Goal: Task Accomplishment & Management: Use online tool/utility

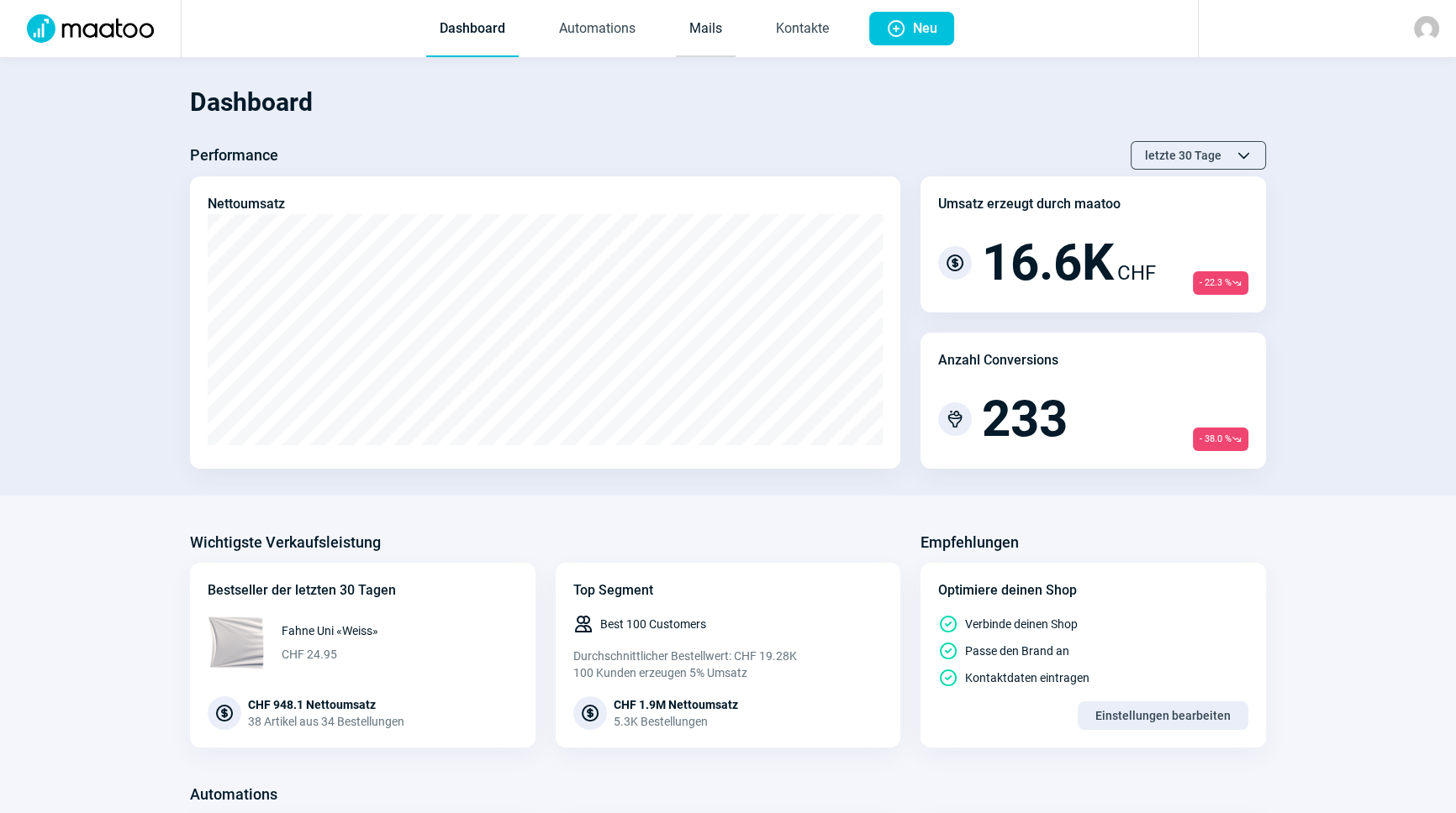
click at [698, 22] on link "Mails" at bounding box center [705, 29] width 60 height 55
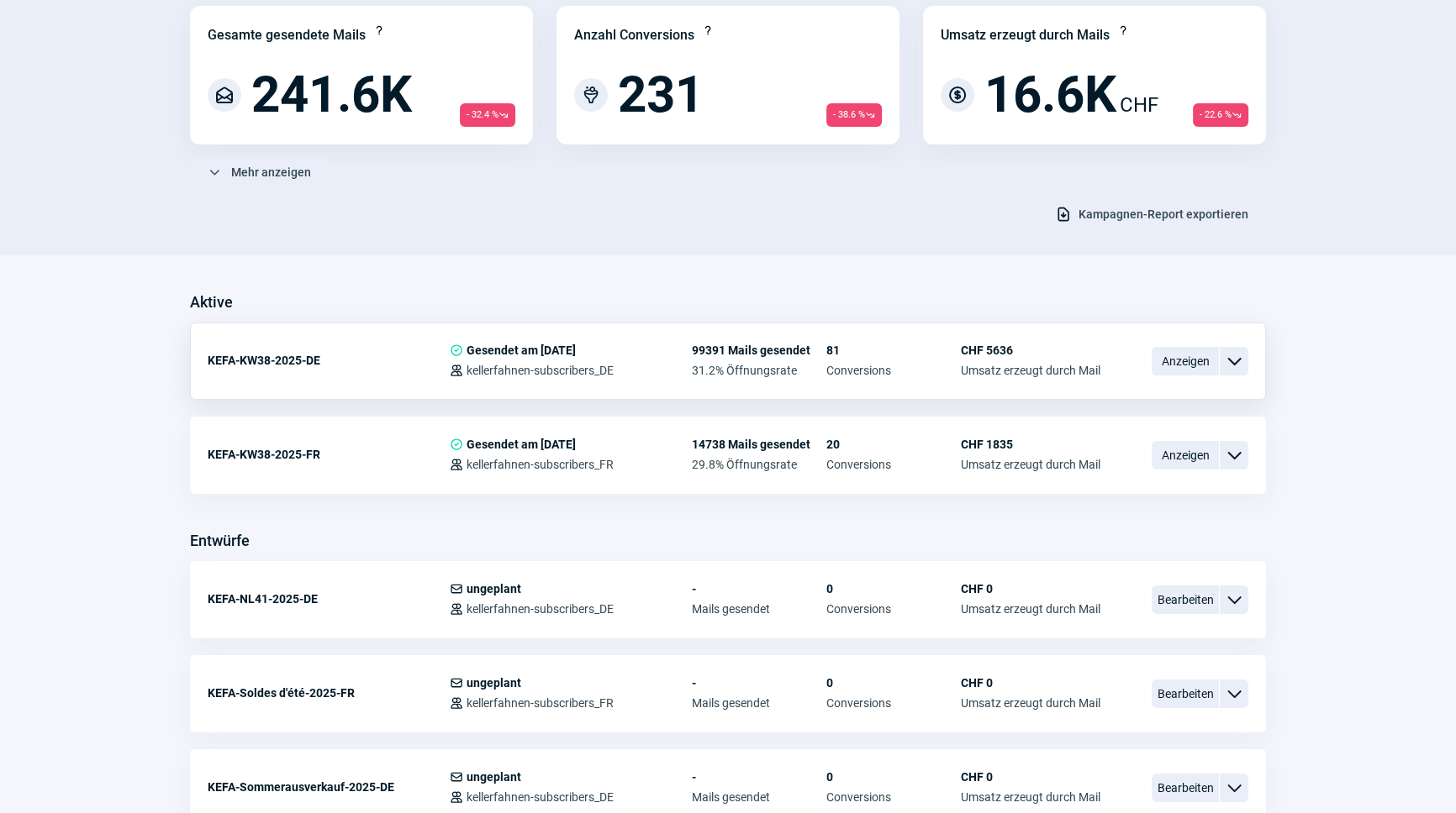
scroll to position [305, 0]
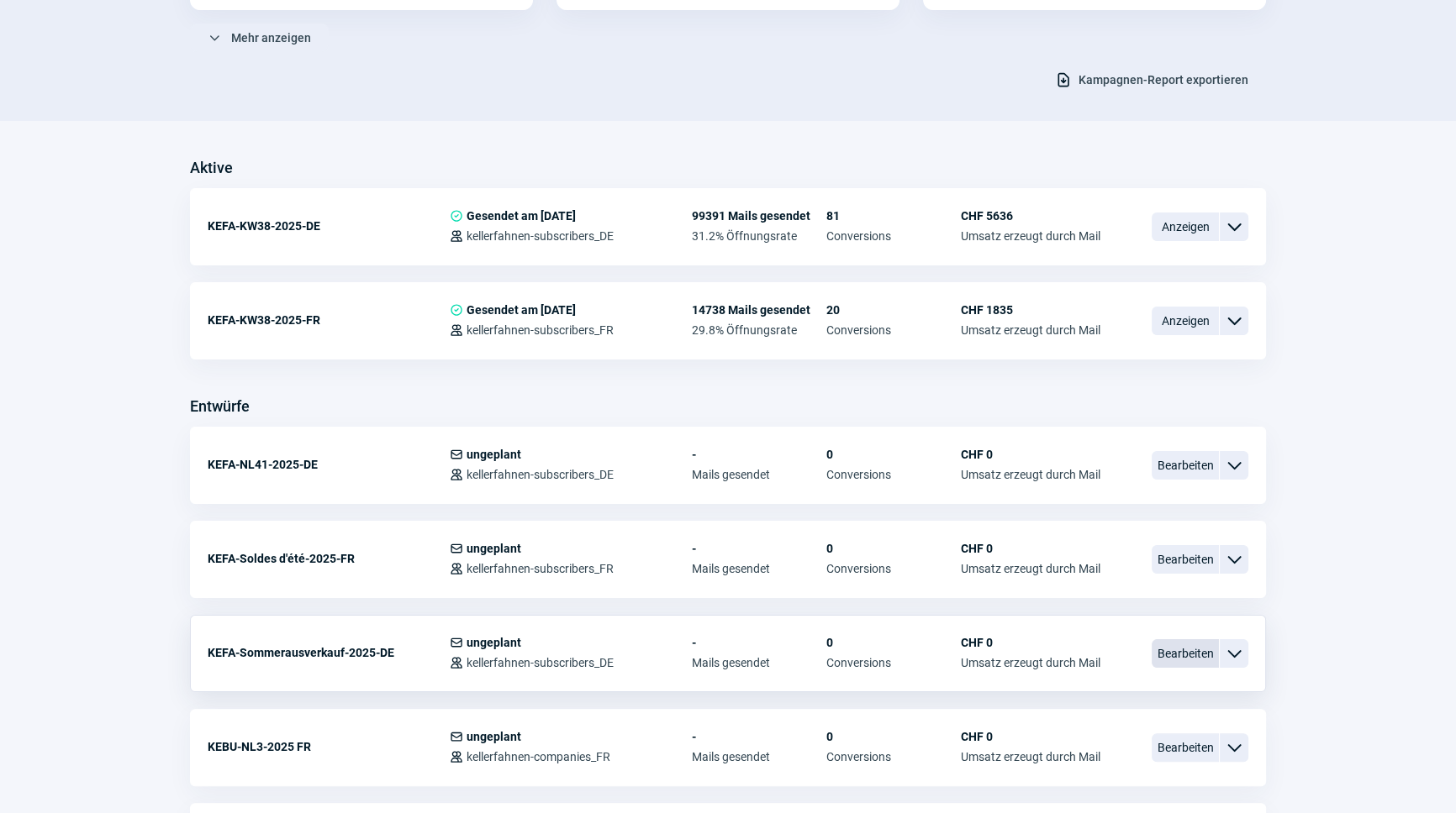
click at [1193, 656] on span "Bearbeiten" at bounding box center [1185, 653] width 67 height 28
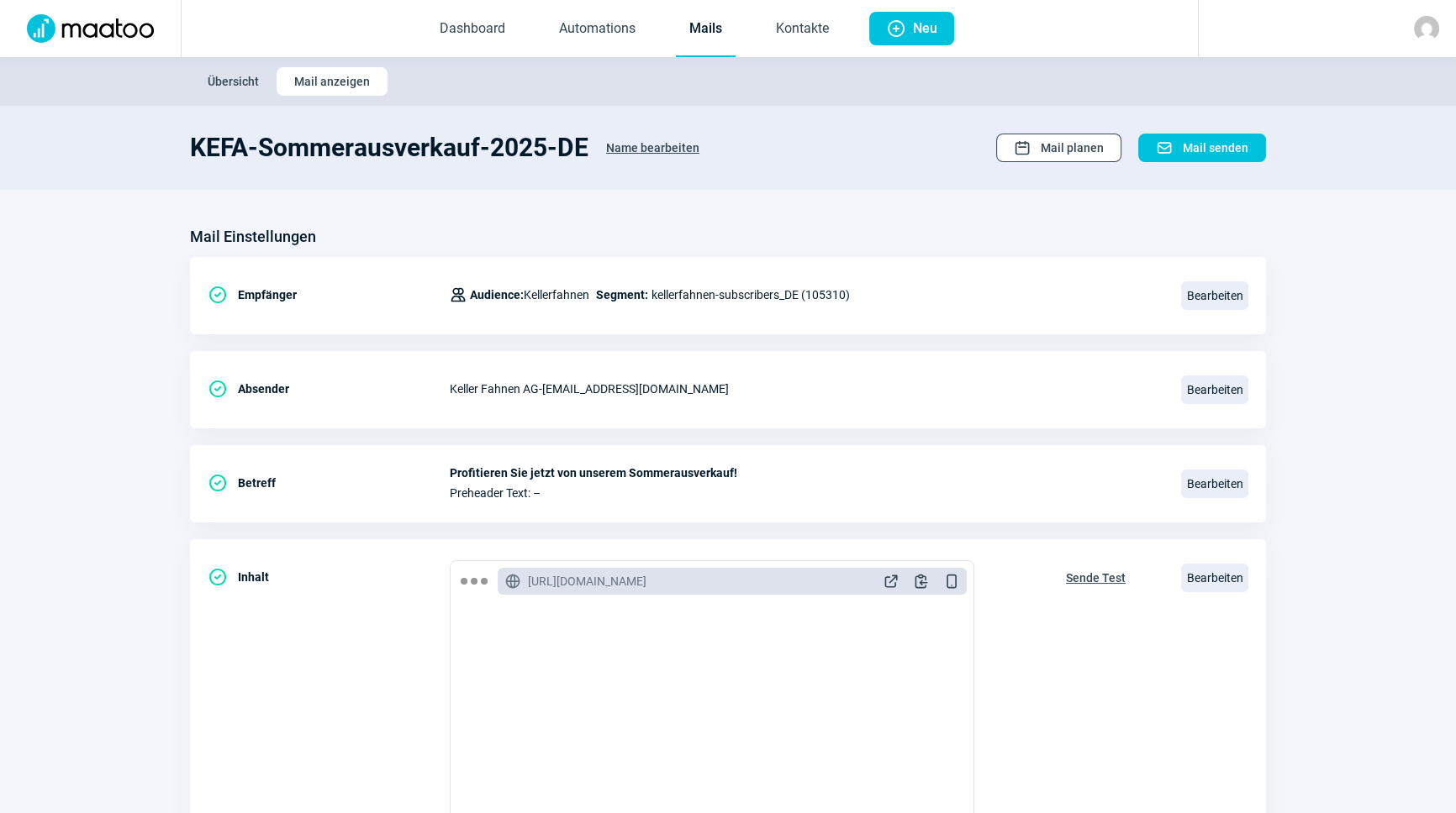
click at [1068, 150] on span "Mail planen" at bounding box center [1072, 147] width 63 height 27
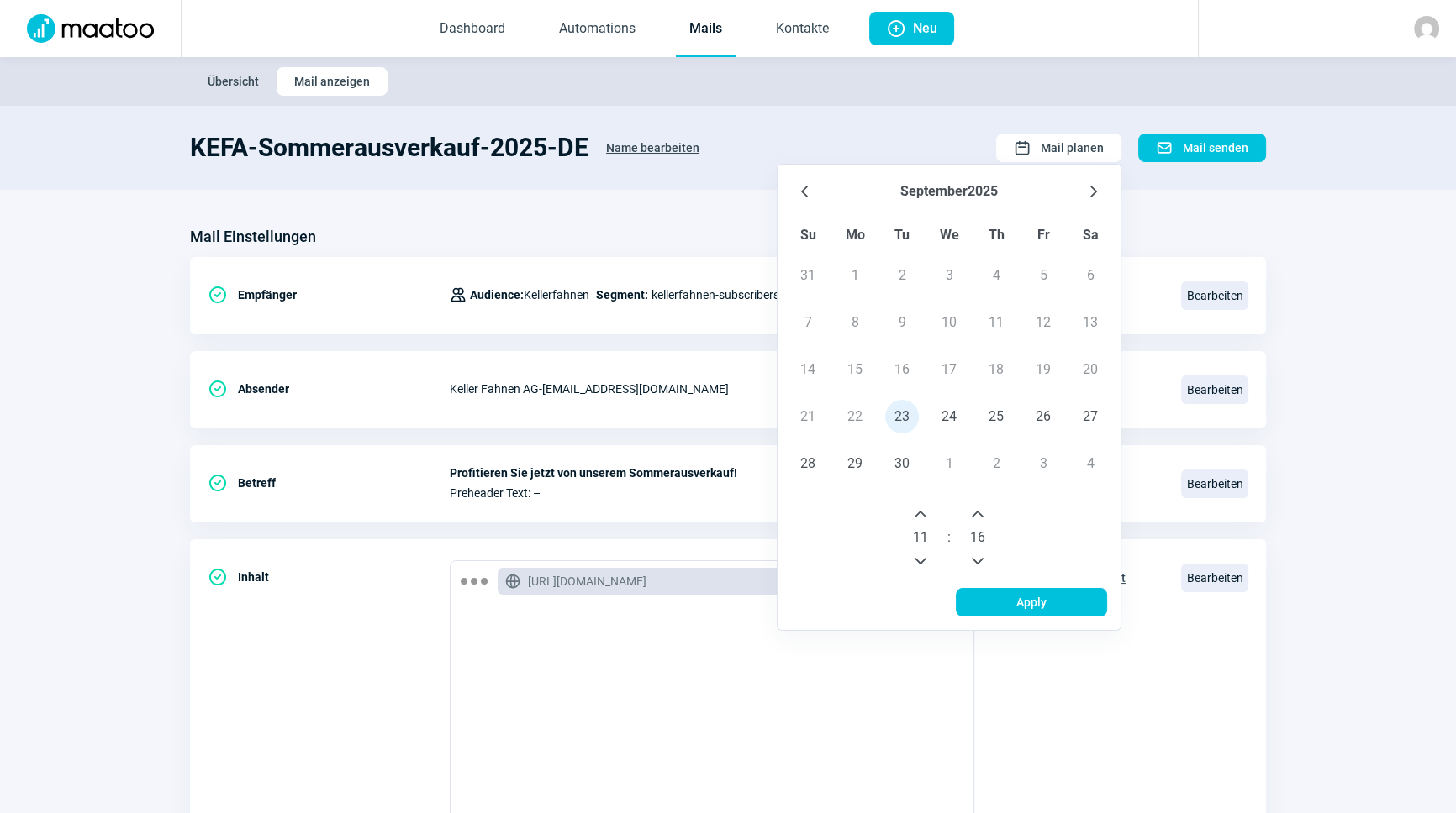
click at [931, 516] on button "Next Hour" at bounding box center [920, 514] width 27 height 27
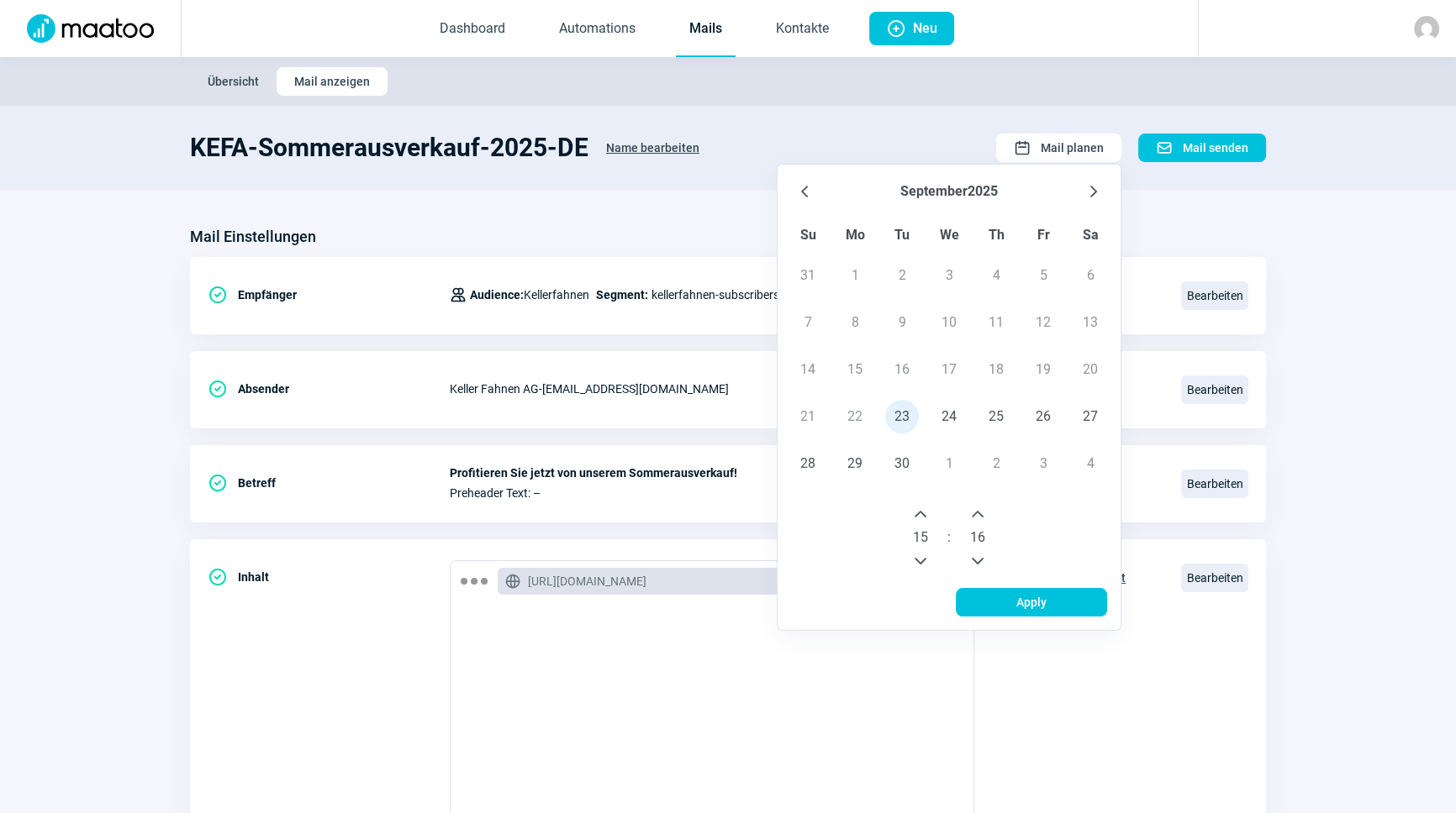
click at [981, 556] on icon "Previous Minute" at bounding box center [977, 561] width 14 height 14
click at [980, 555] on icon "Previous Minute" at bounding box center [977, 561] width 14 height 14
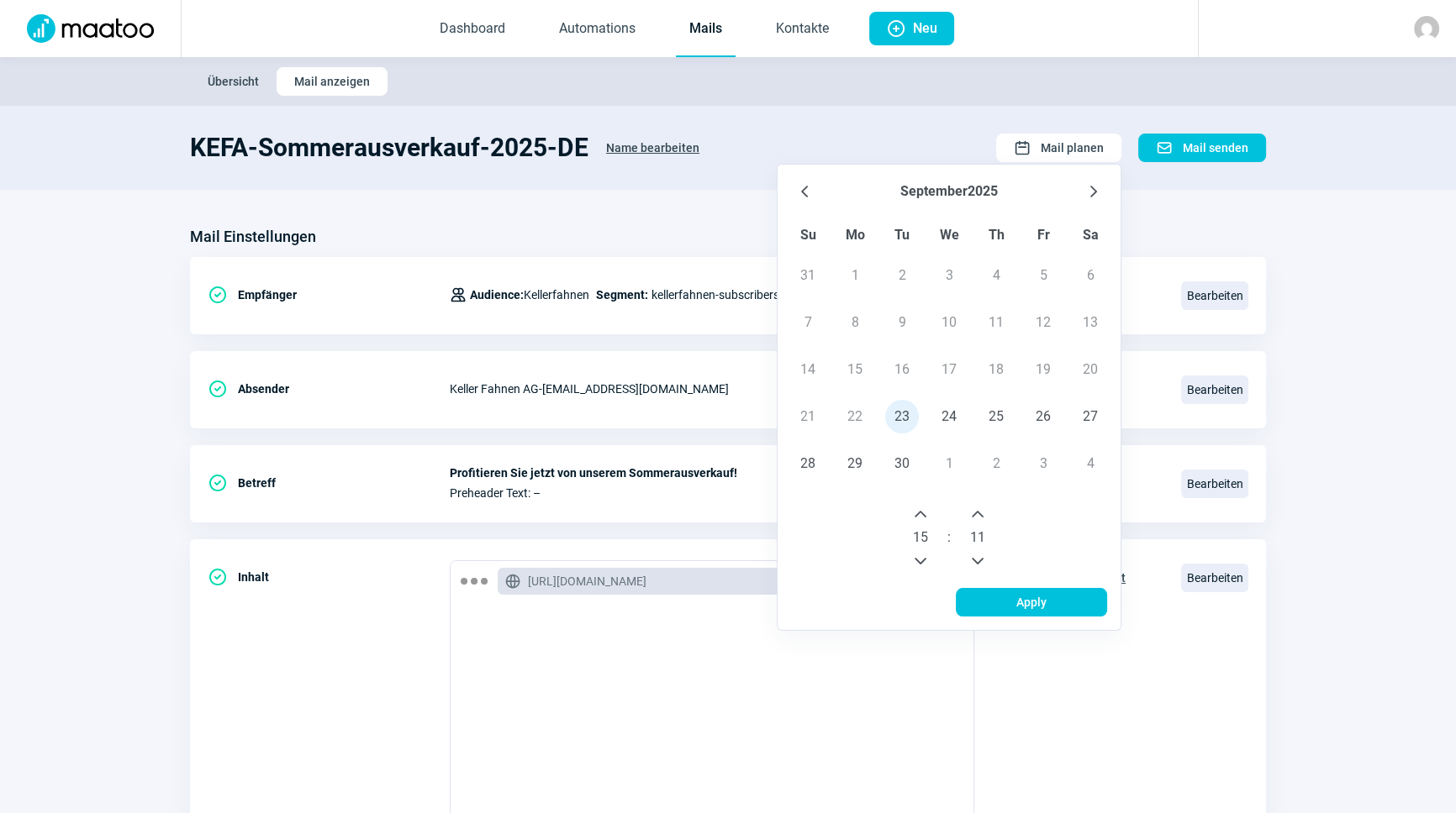
click at [980, 555] on icon "Previous Minute" at bounding box center [977, 561] width 14 height 14
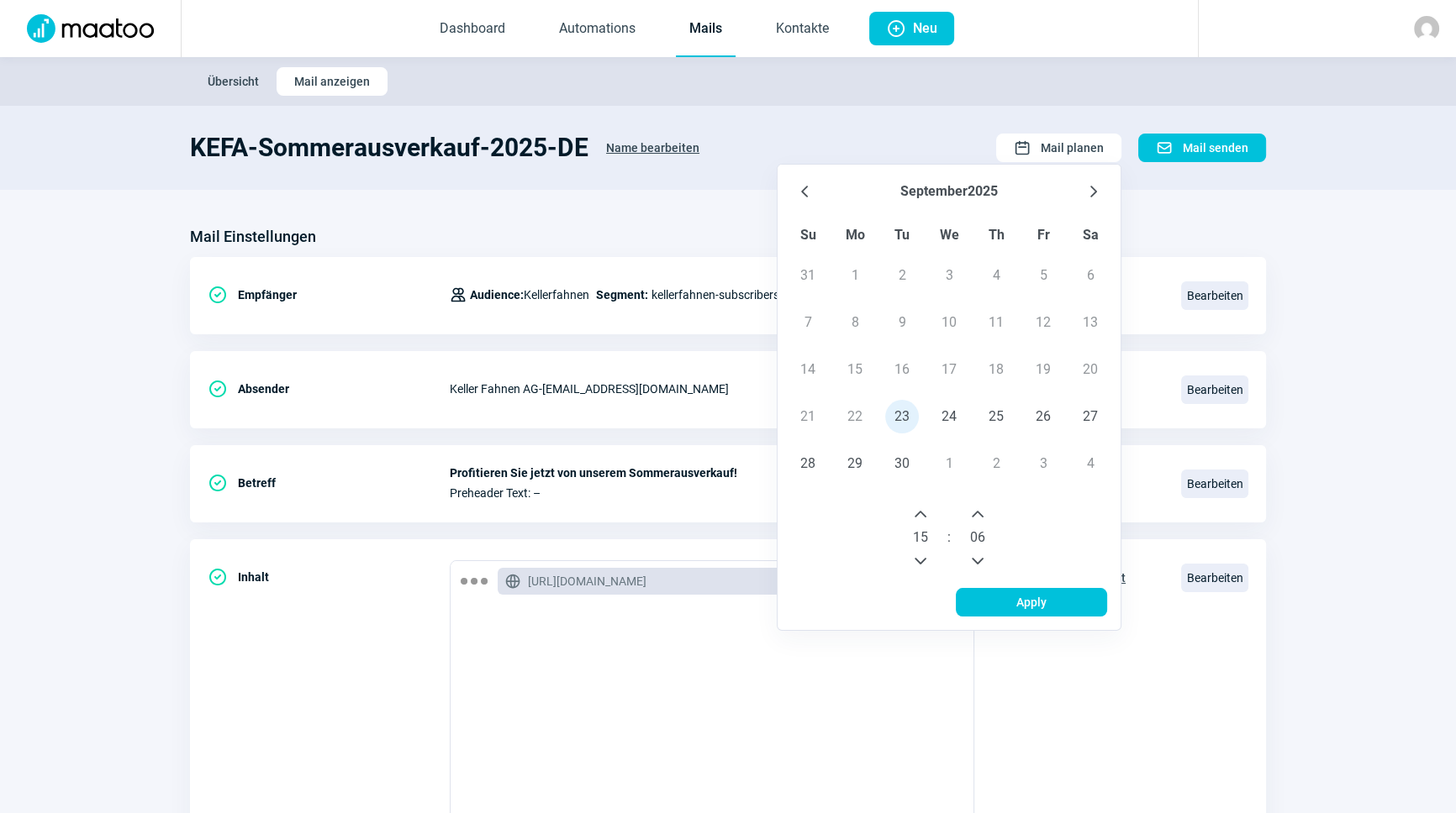
click at [980, 555] on icon "Previous Minute" at bounding box center [977, 561] width 14 height 14
click at [981, 555] on icon "Previous Minute" at bounding box center [977, 561] width 14 height 14
click at [982, 555] on icon "Previous Minute" at bounding box center [977, 561] width 14 height 14
click at [983, 555] on icon "Previous Minute" at bounding box center [977, 561] width 14 height 14
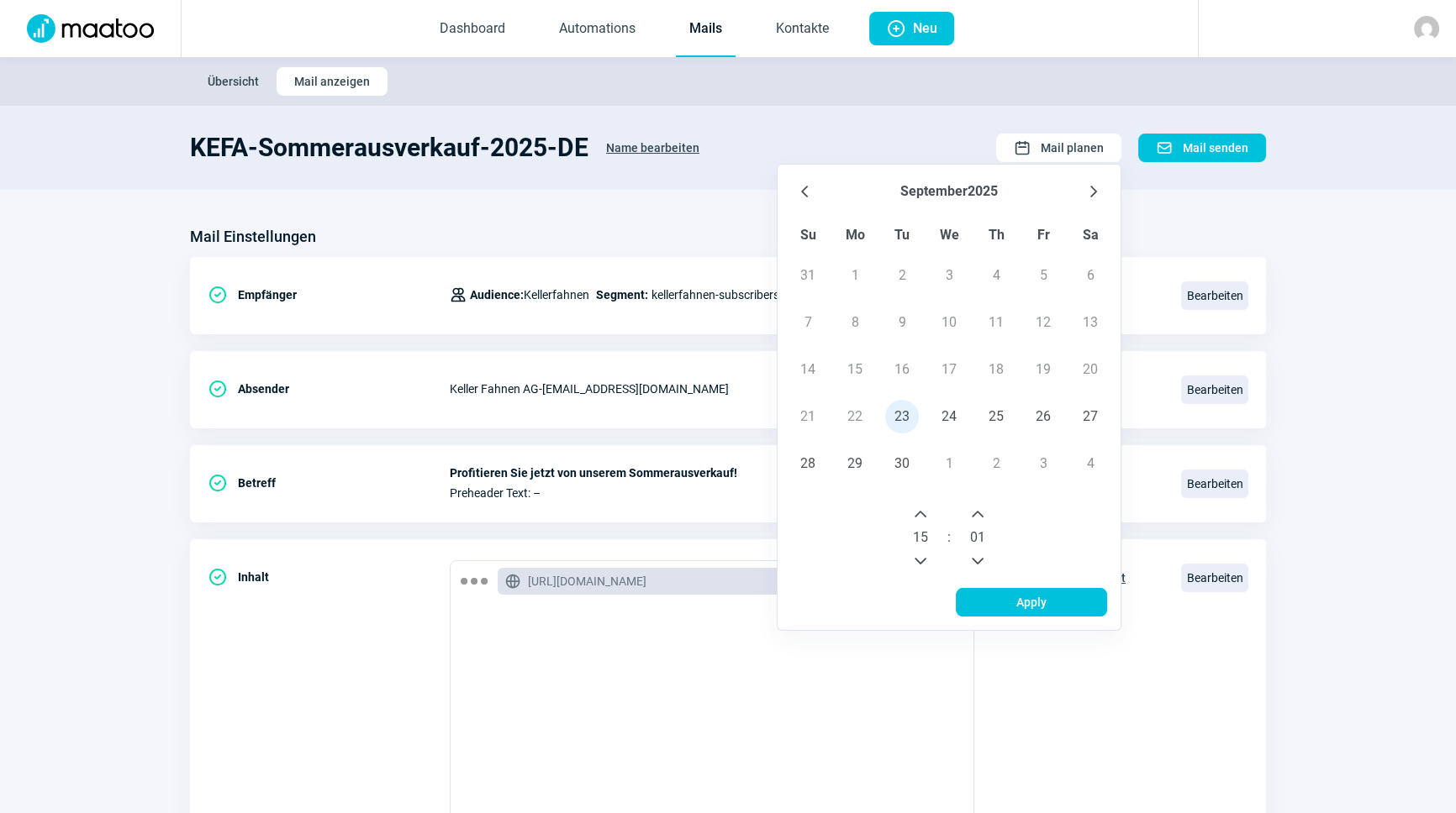
click at [983, 555] on icon "Previous Minute" at bounding box center [977, 561] width 14 height 14
click at [1021, 595] on span "Apply" at bounding box center [1031, 602] width 30 height 27
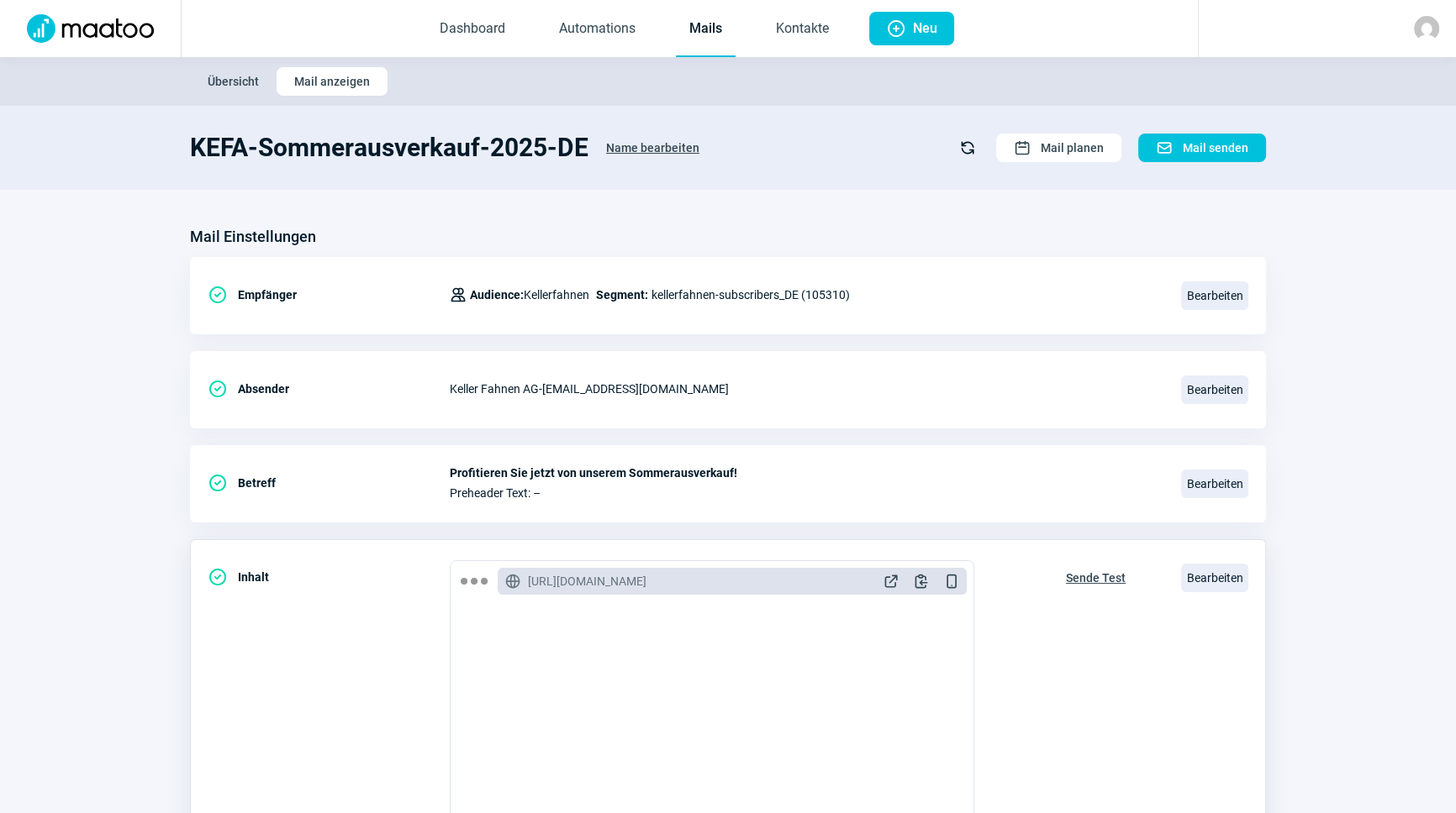
click at [1097, 572] on span "Sende Test" at bounding box center [1096, 578] width 60 height 27
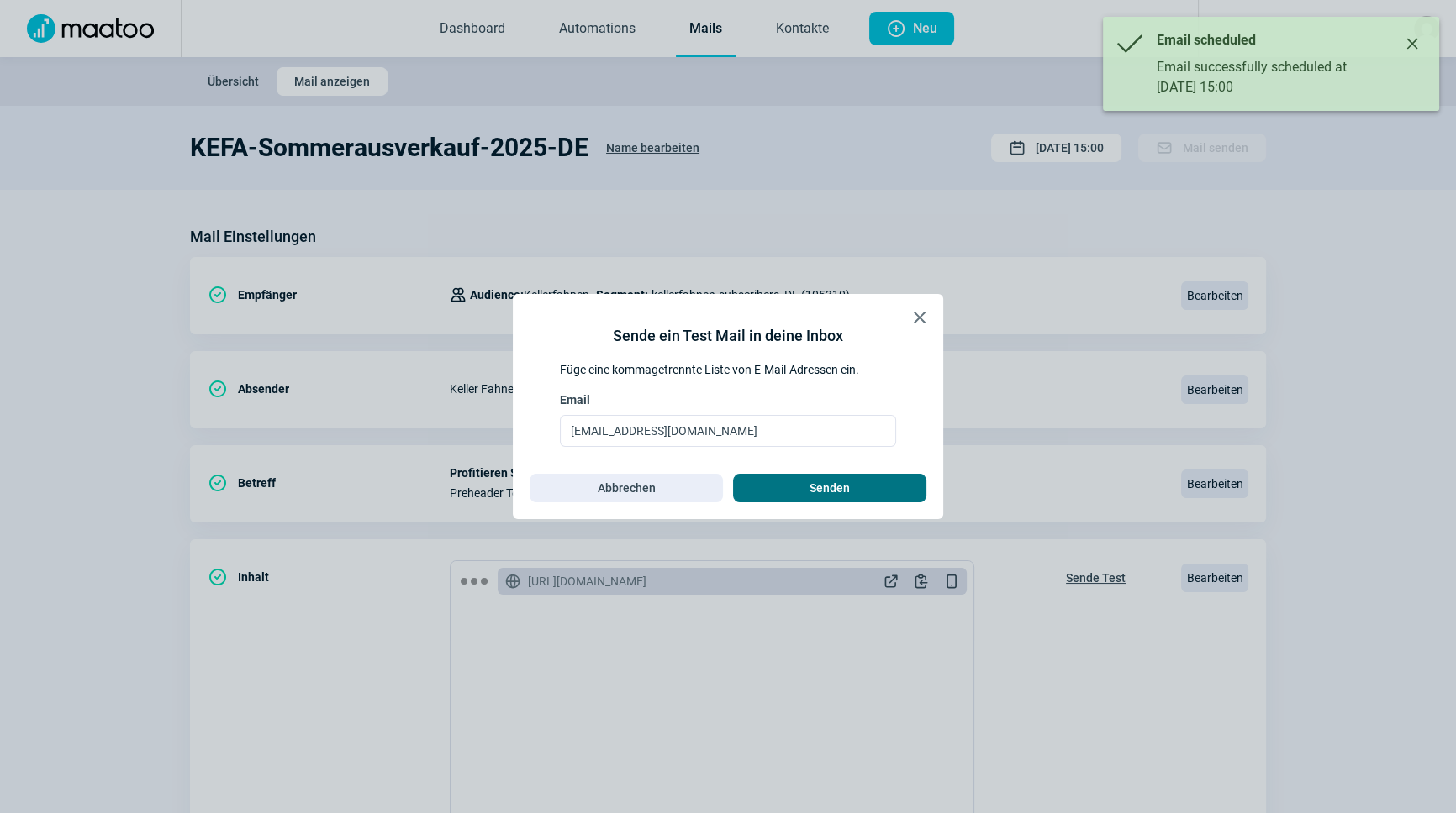
click at [850, 492] on span "Senden" at bounding box center [830, 488] width 158 height 27
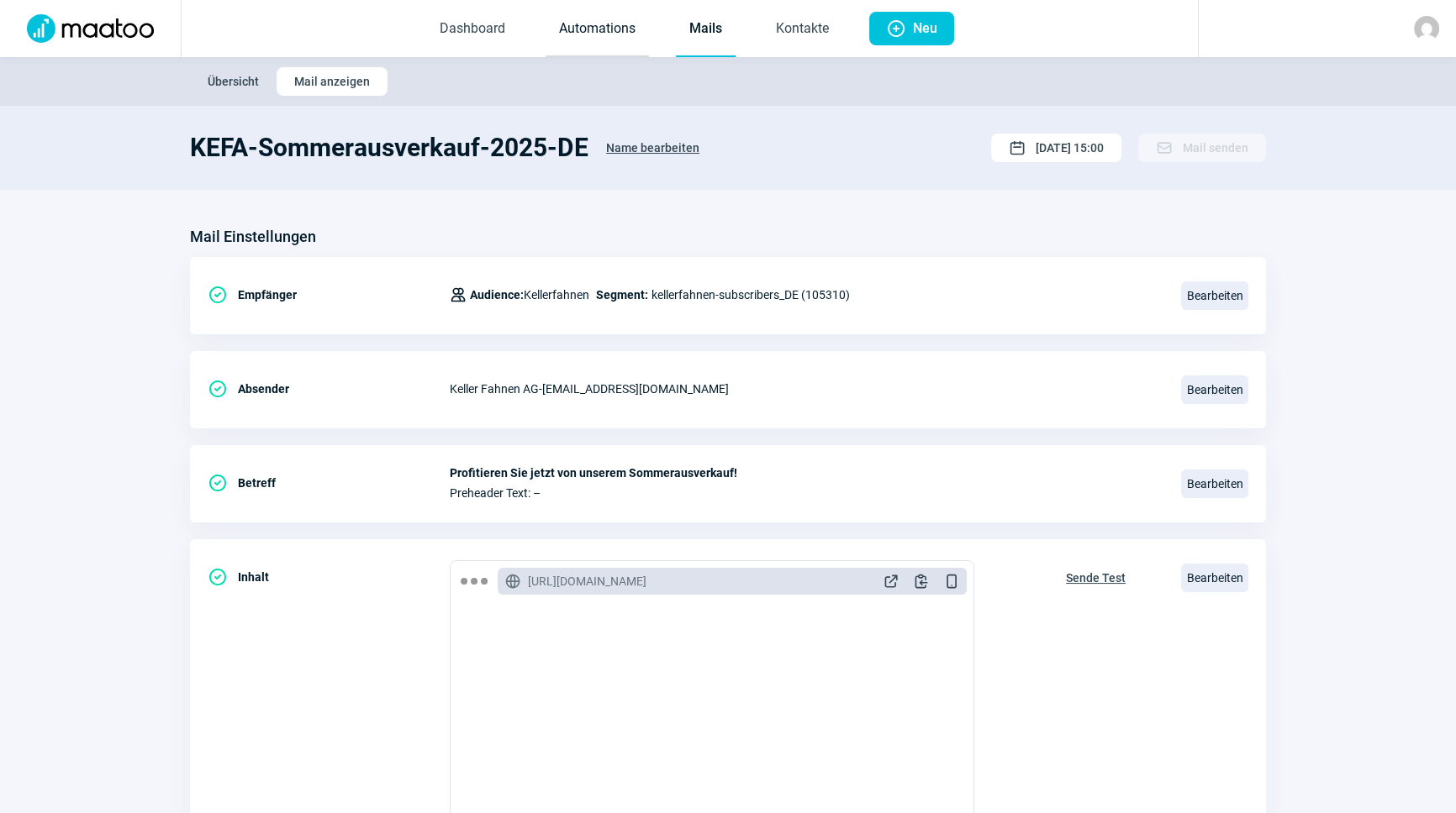
click at [605, 37] on link "Automations" at bounding box center [597, 29] width 103 height 55
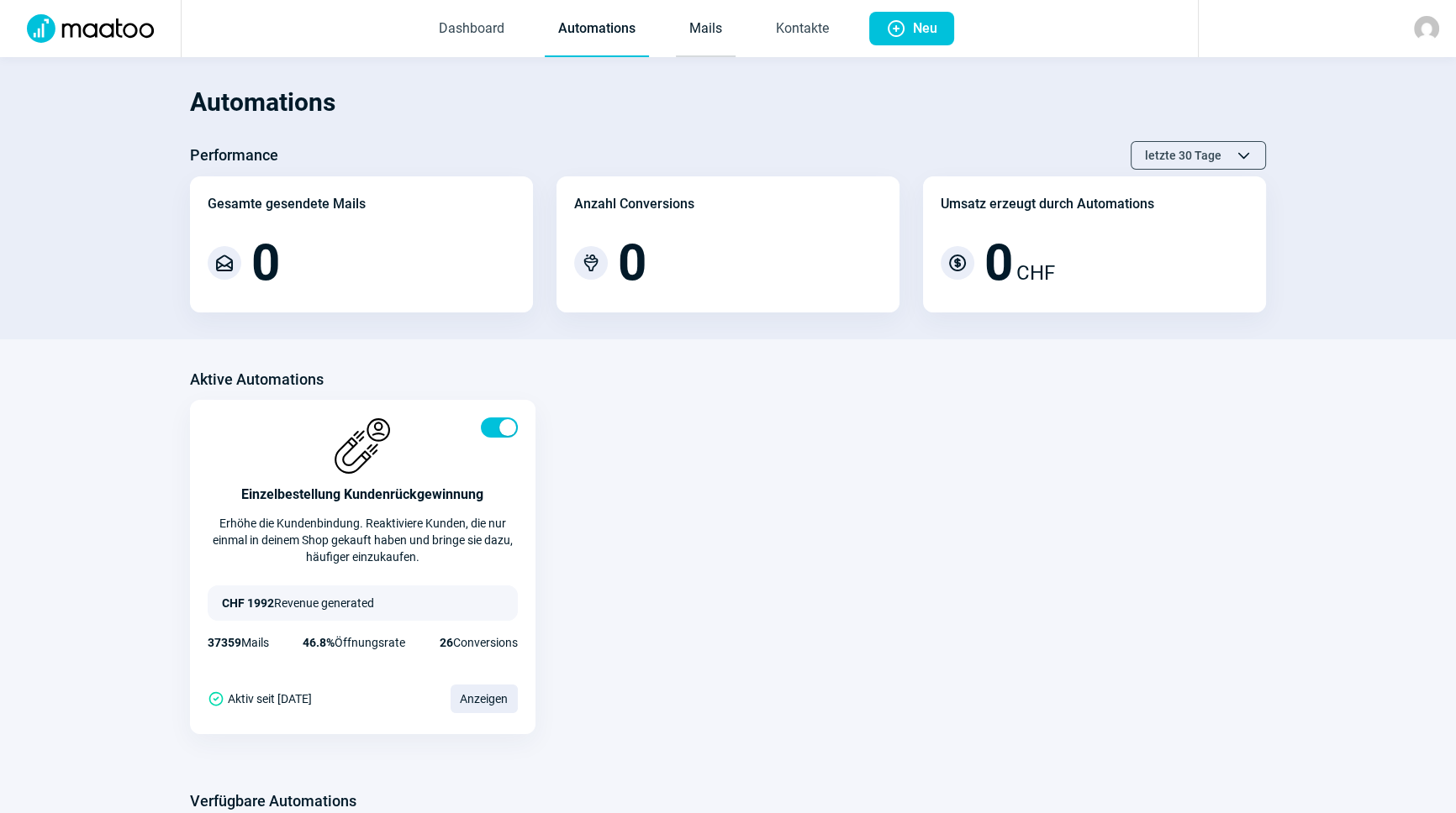
click at [714, 35] on link "Mails" at bounding box center [705, 29] width 60 height 55
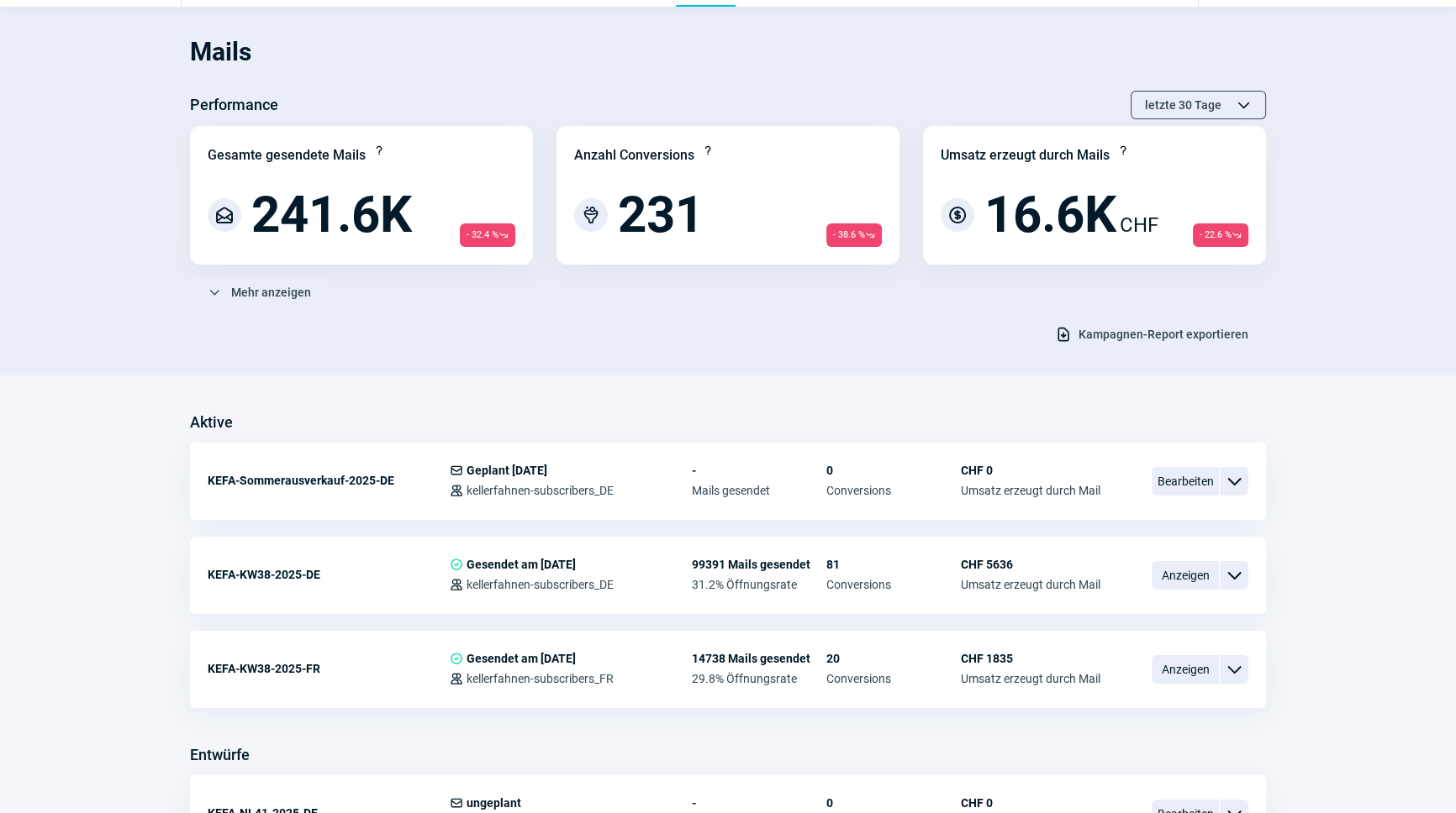
scroll to position [305, 0]
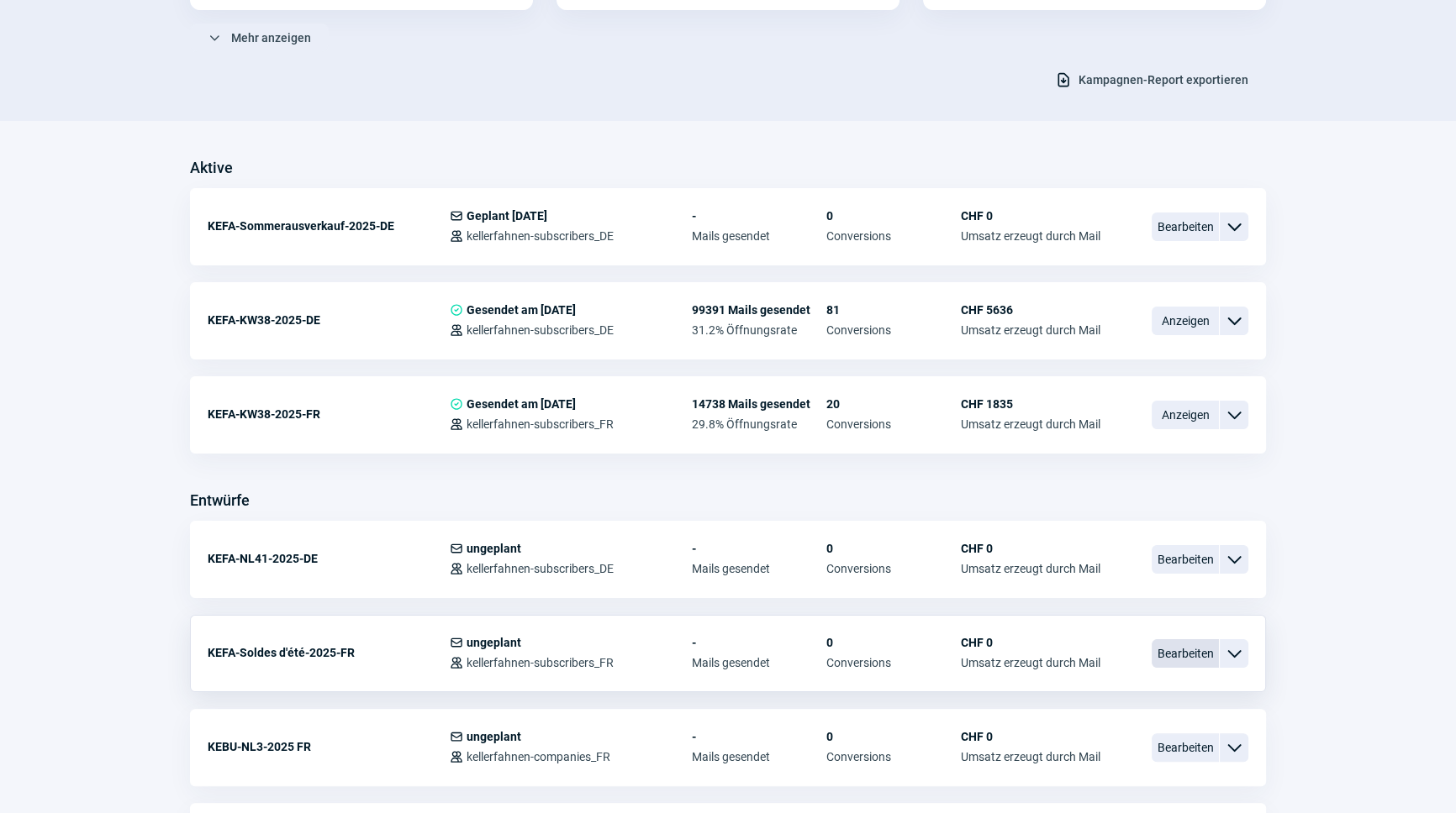
click at [1206, 646] on span "Bearbeiten" at bounding box center [1185, 653] width 67 height 28
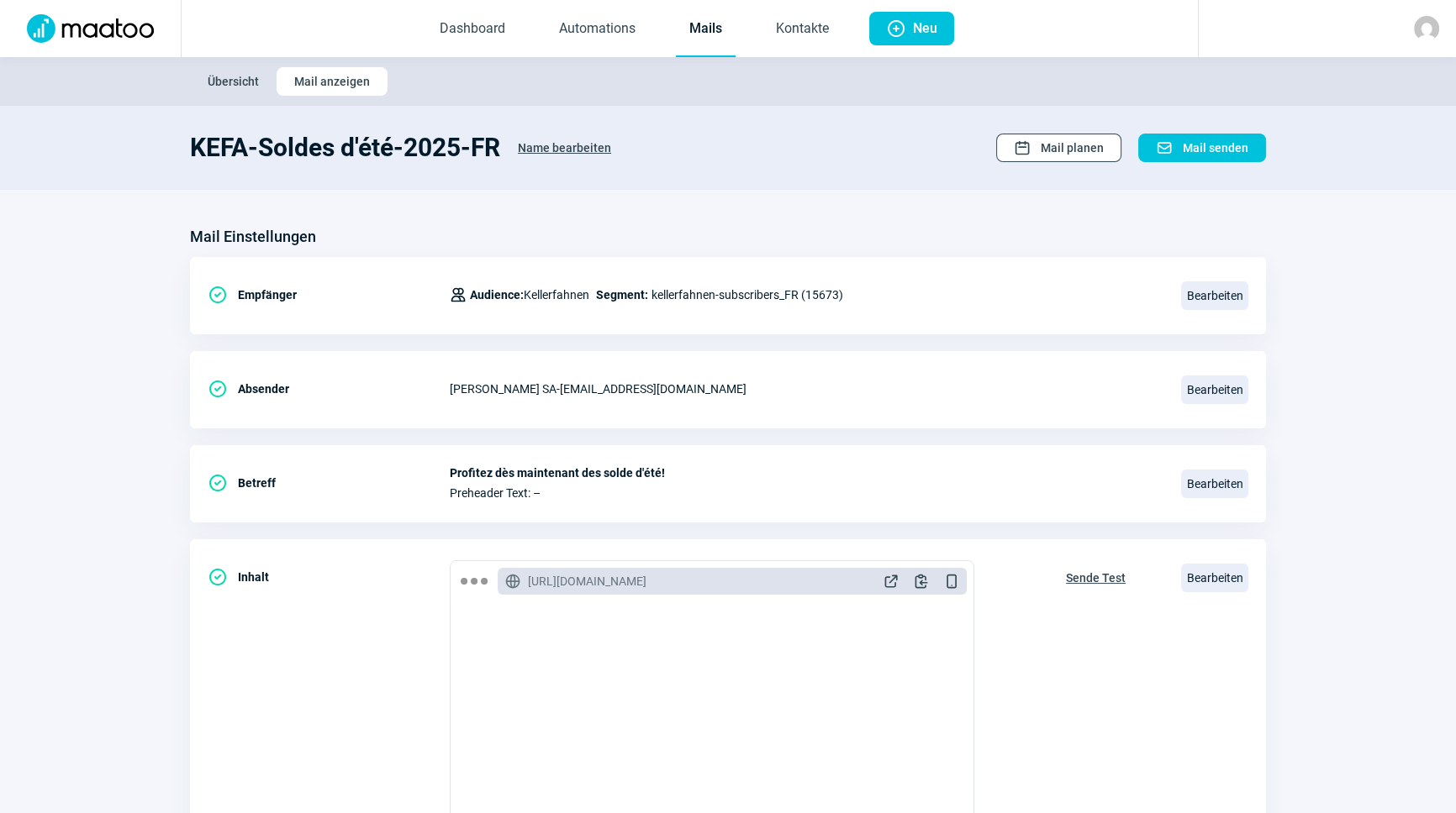
click at [1061, 141] on span "Mail planen" at bounding box center [1072, 147] width 63 height 27
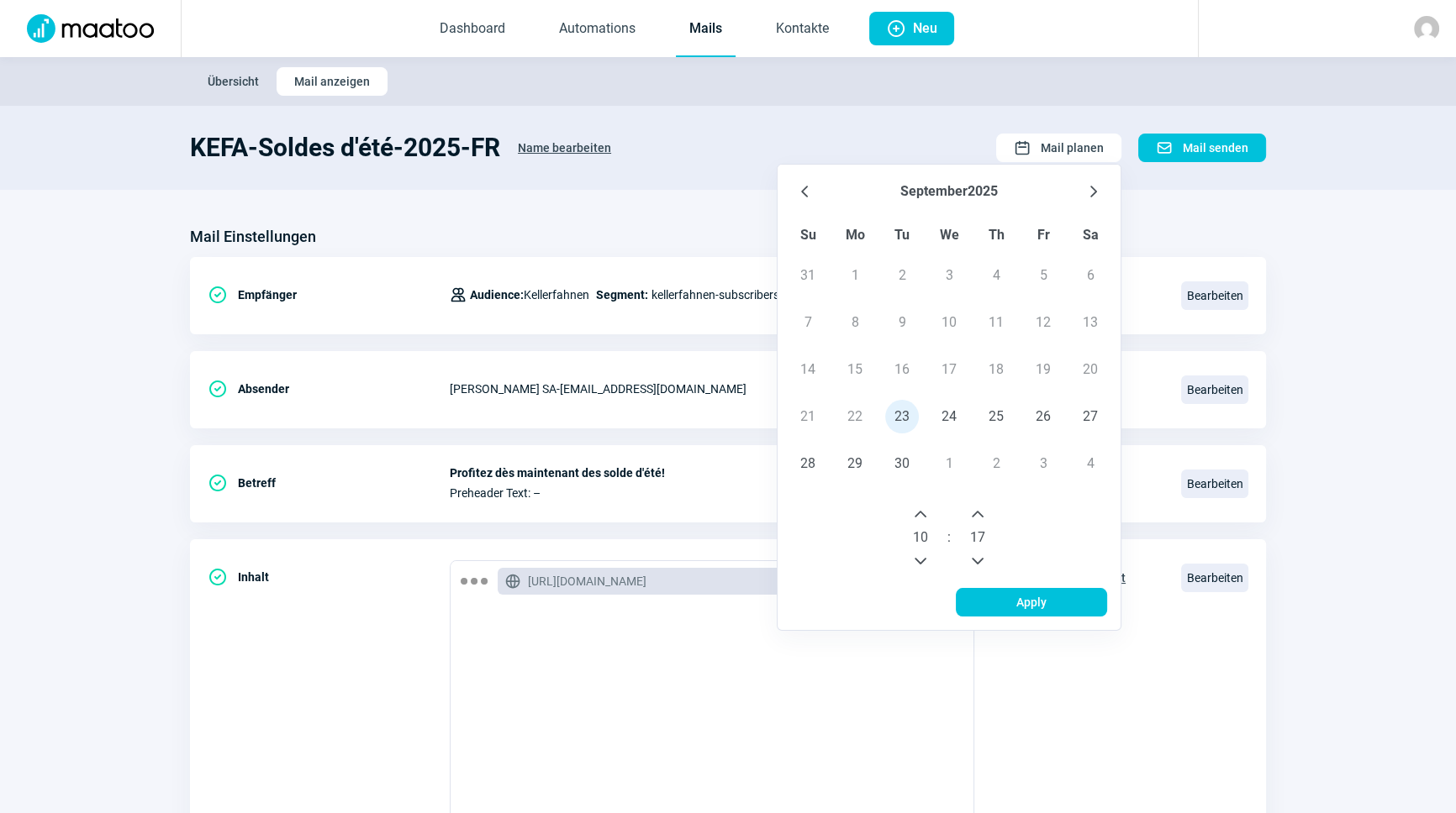
click at [927, 517] on icon "Next Hour" at bounding box center [920, 514] width 14 height 14
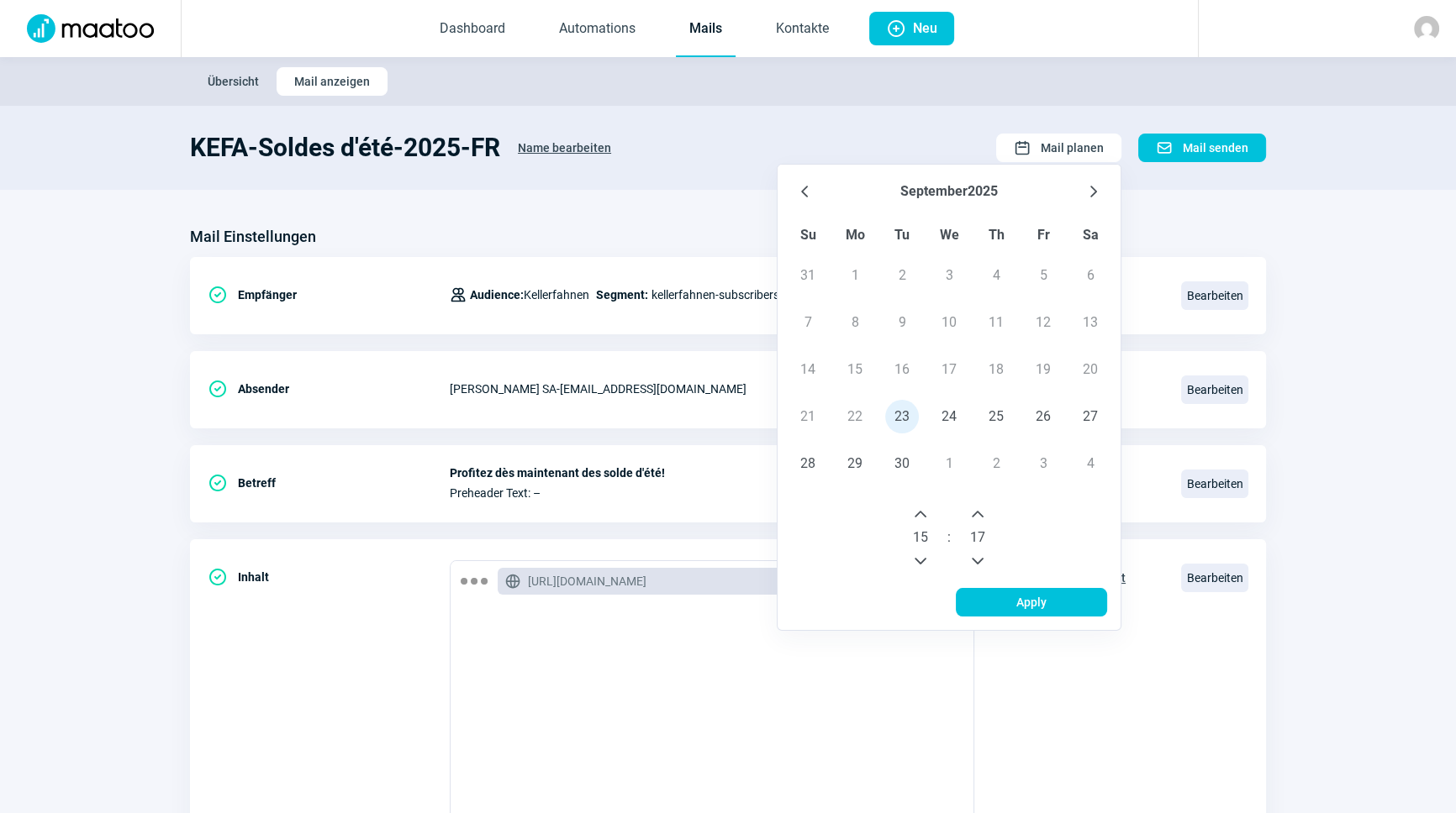
click at [927, 517] on icon "Next Hour" at bounding box center [920, 514] width 14 height 14
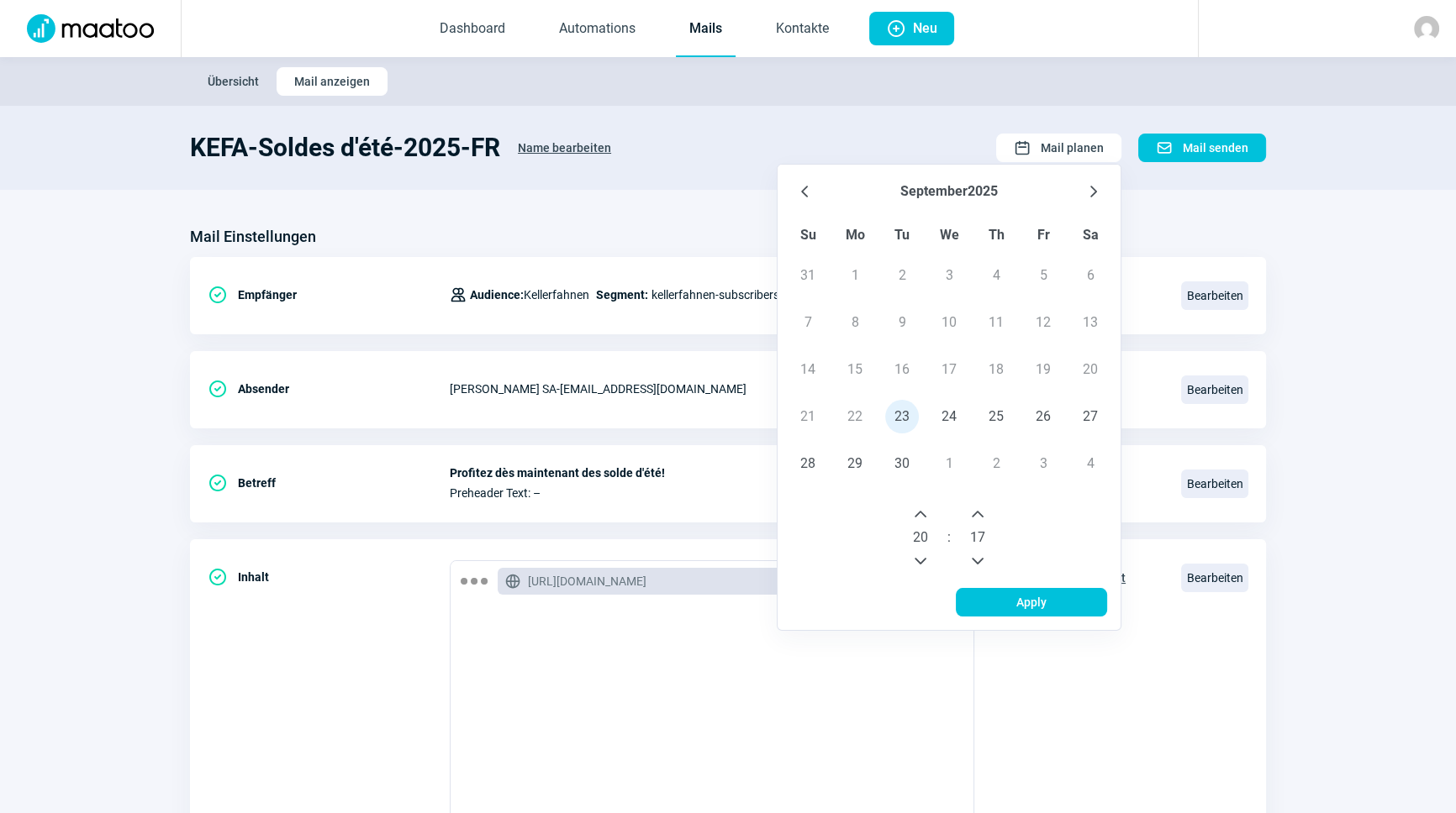
click at [921, 562] on icon "Previous Hour" at bounding box center [920, 560] width 12 height 6
click at [921, 561] on icon "Previous Hour" at bounding box center [920, 560] width 12 height 6
click at [922, 560] on icon "Previous Hour" at bounding box center [920, 561] width 14 height 14
click at [922, 559] on icon "Previous Hour" at bounding box center [920, 561] width 14 height 14
click at [924, 558] on icon "Previous Hour" at bounding box center [920, 561] width 14 height 14
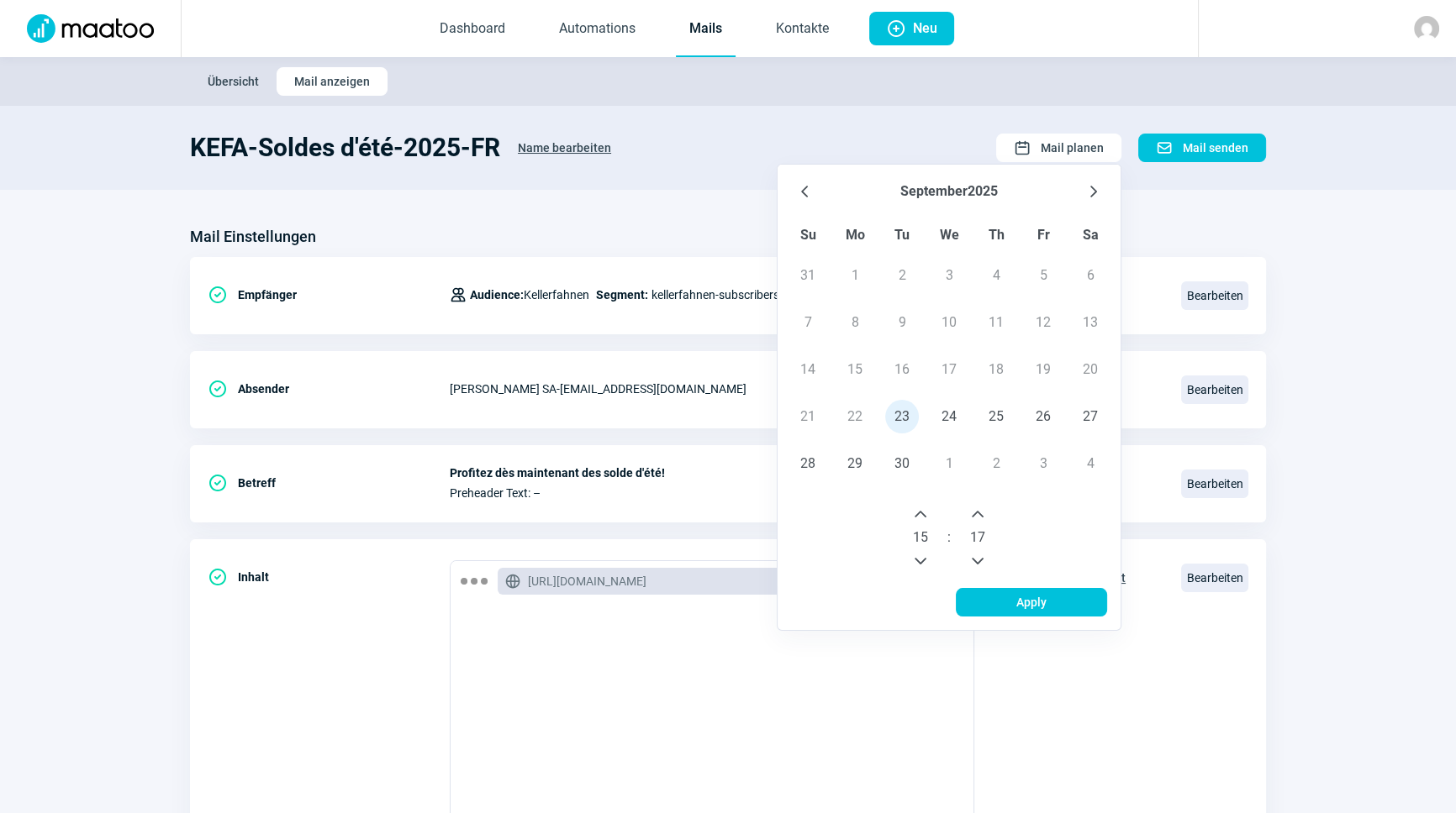
click at [973, 555] on icon "Previous Minute" at bounding box center [977, 561] width 14 height 14
click at [973, 556] on icon "Previous Minute" at bounding box center [977, 561] width 14 height 14
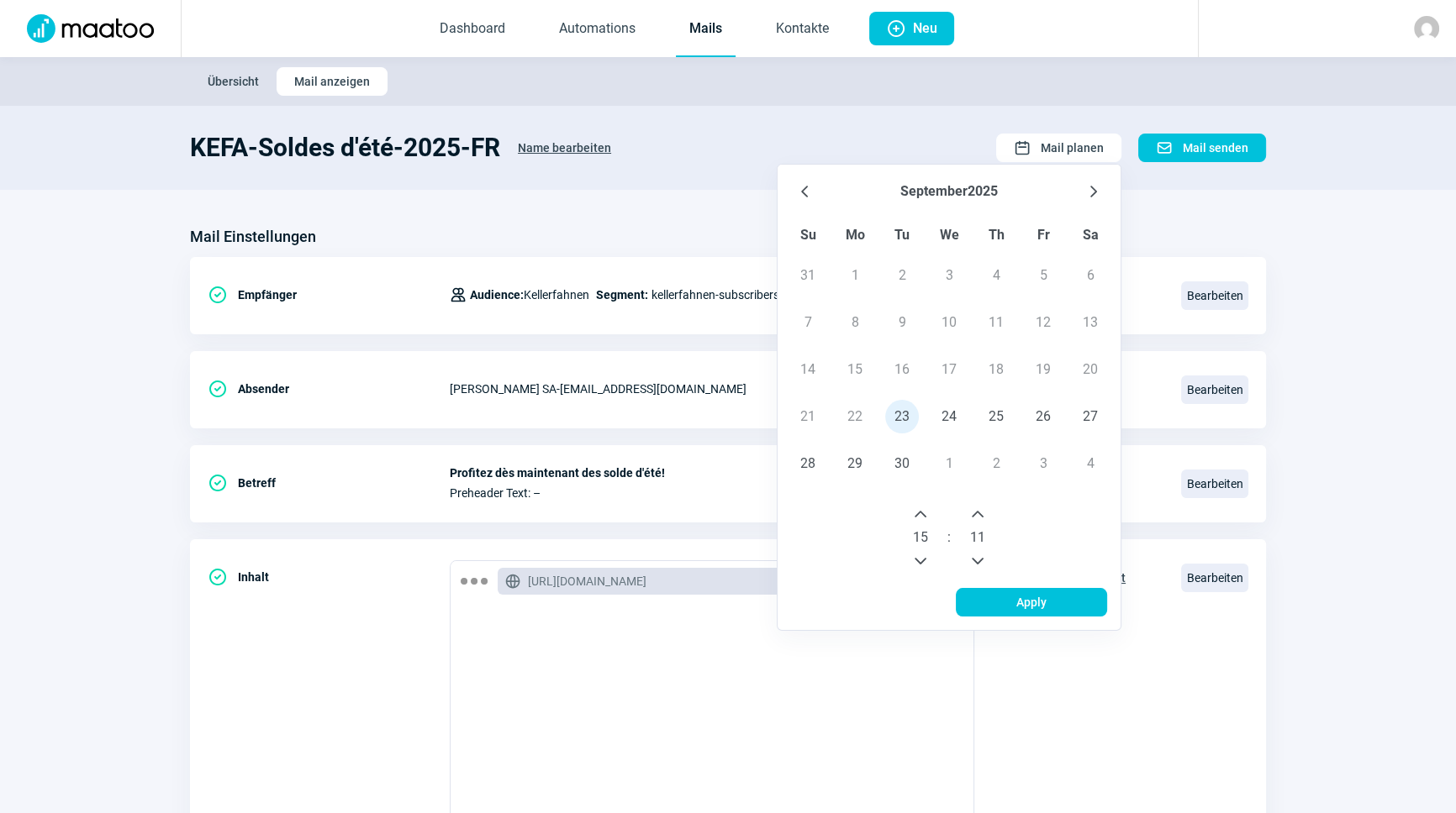
click at [973, 556] on icon "Previous Minute" at bounding box center [977, 561] width 14 height 14
click at [974, 556] on icon "Previous Minute" at bounding box center [977, 561] width 14 height 14
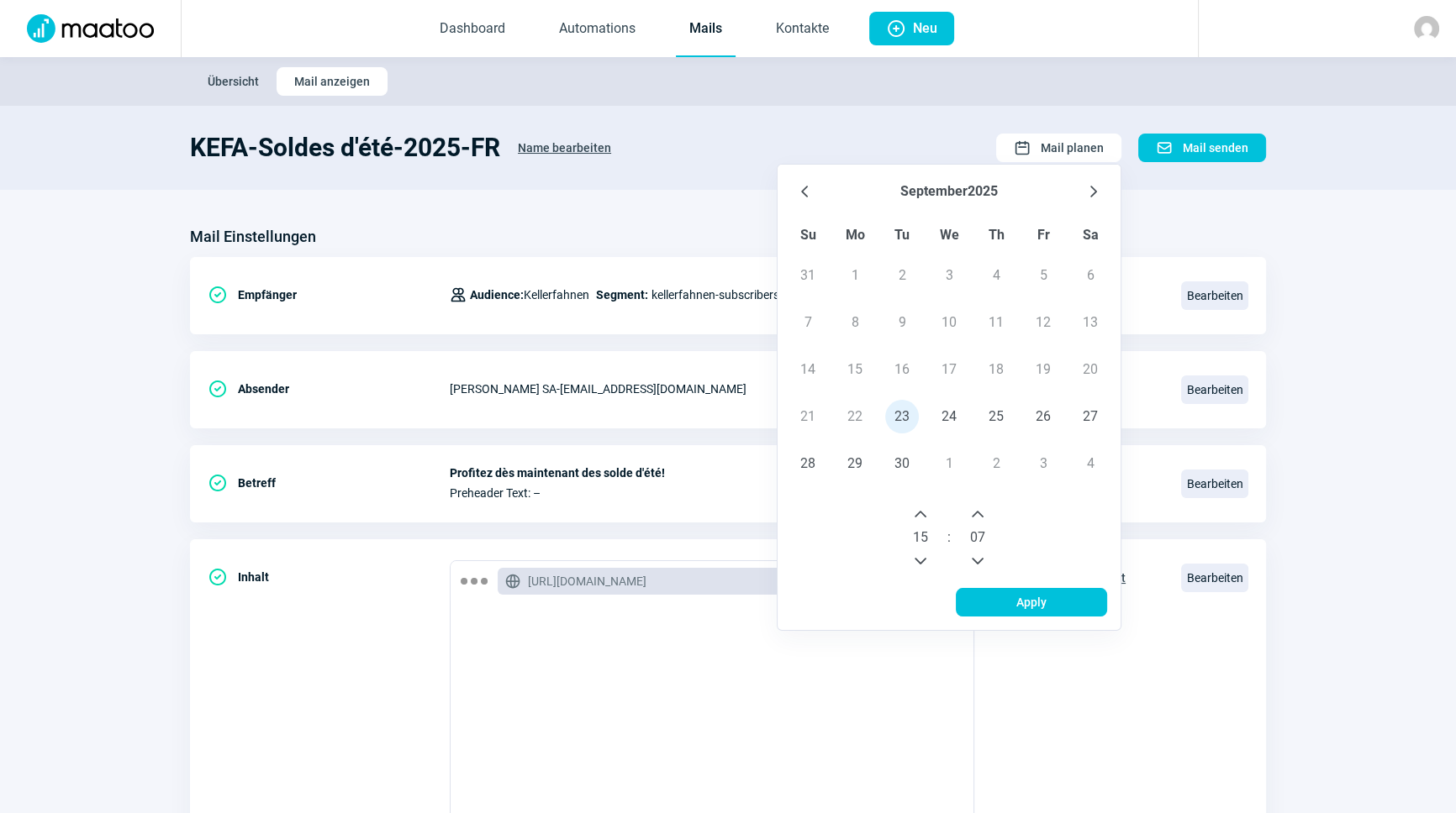
click at [974, 556] on icon "Previous Minute" at bounding box center [977, 561] width 14 height 14
click at [975, 557] on icon "Previous Minute" at bounding box center [977, 561] width 14 height 14
click at [978, 557] on icon "Previous Minute" at bounding box center [977, 561] width 14 height 14
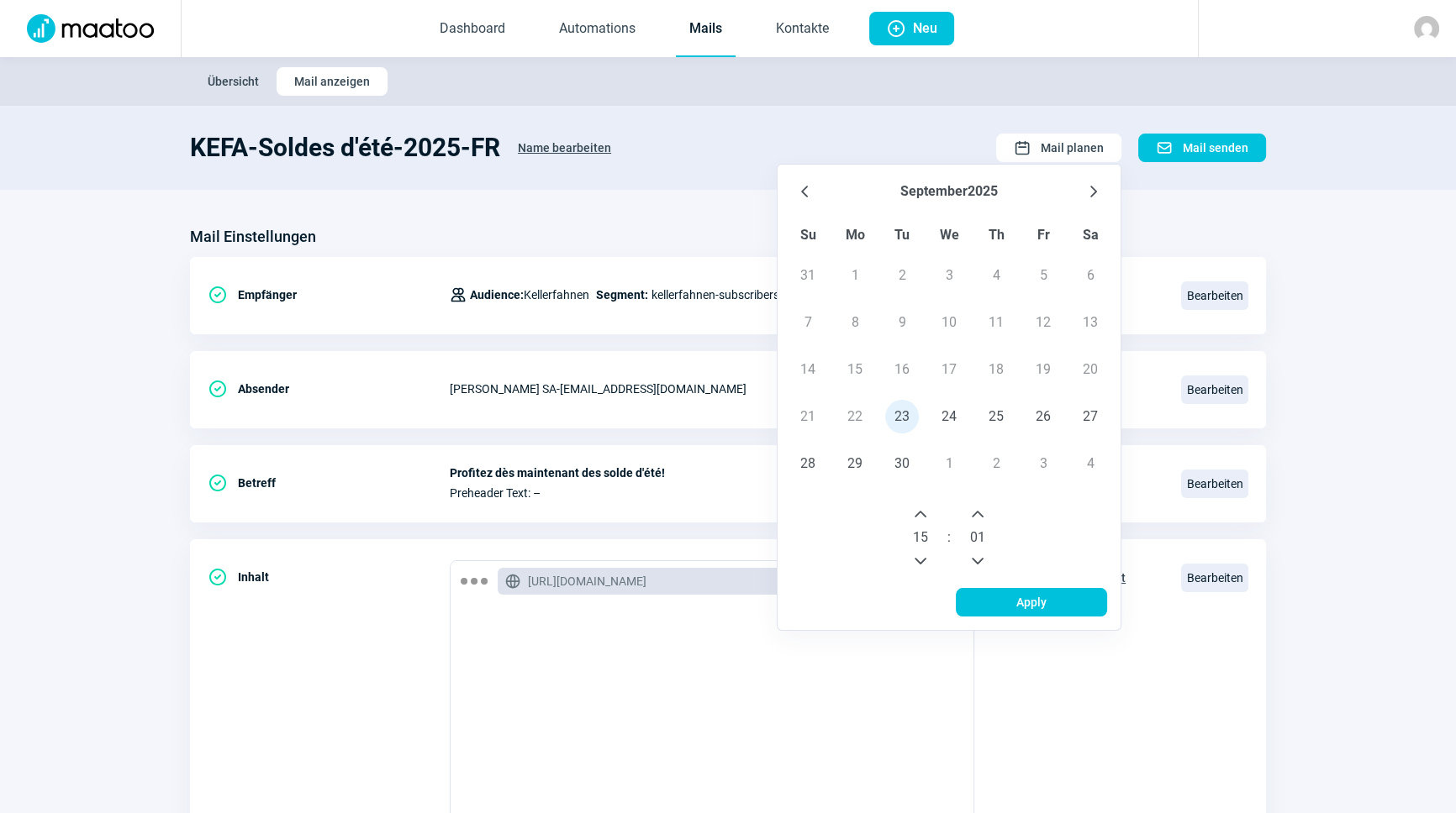
click at [978, 557] on icon "Previous Minute" at bounding box center [977, 561] width 14 height 14
click at [980, 559] on icon "Previous Minute" at bounding box center [977, 561] width 14 height 14
click at [1008, 599] on span "Apply" at bounding box center [1031, 602] width 116 height 27
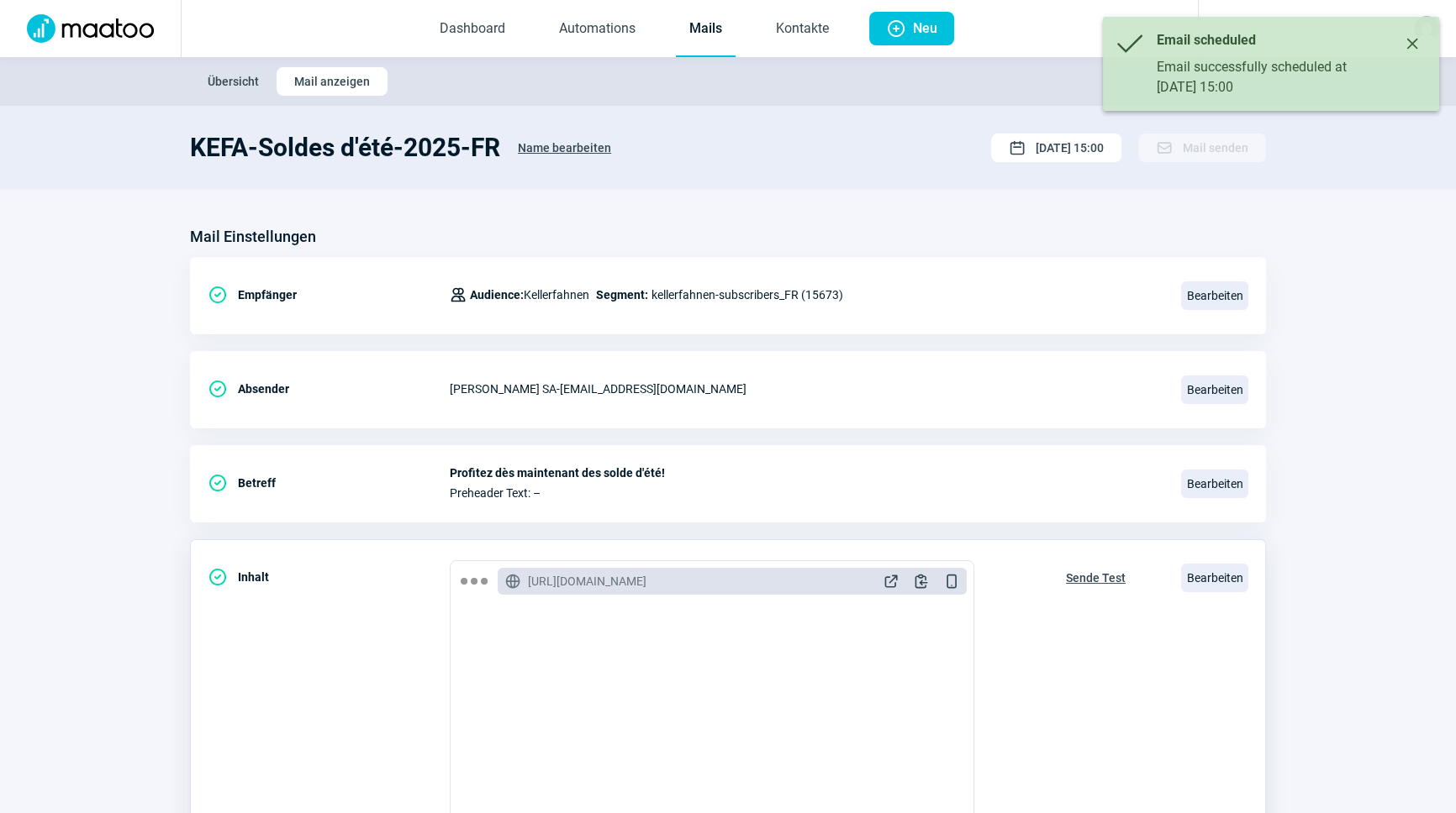
drag, startPoint x: 1071, startPoint y: 630, endPoint x: 1088, endPoint y: 594, distance: 39.8
click at [1072, 630] on div "Sende Test" at bounding box center [1095, 742] width 95 height 365
click at [1099, 571] on span "Sende Test" at bounding box center [1096, 578] width 60 height 27
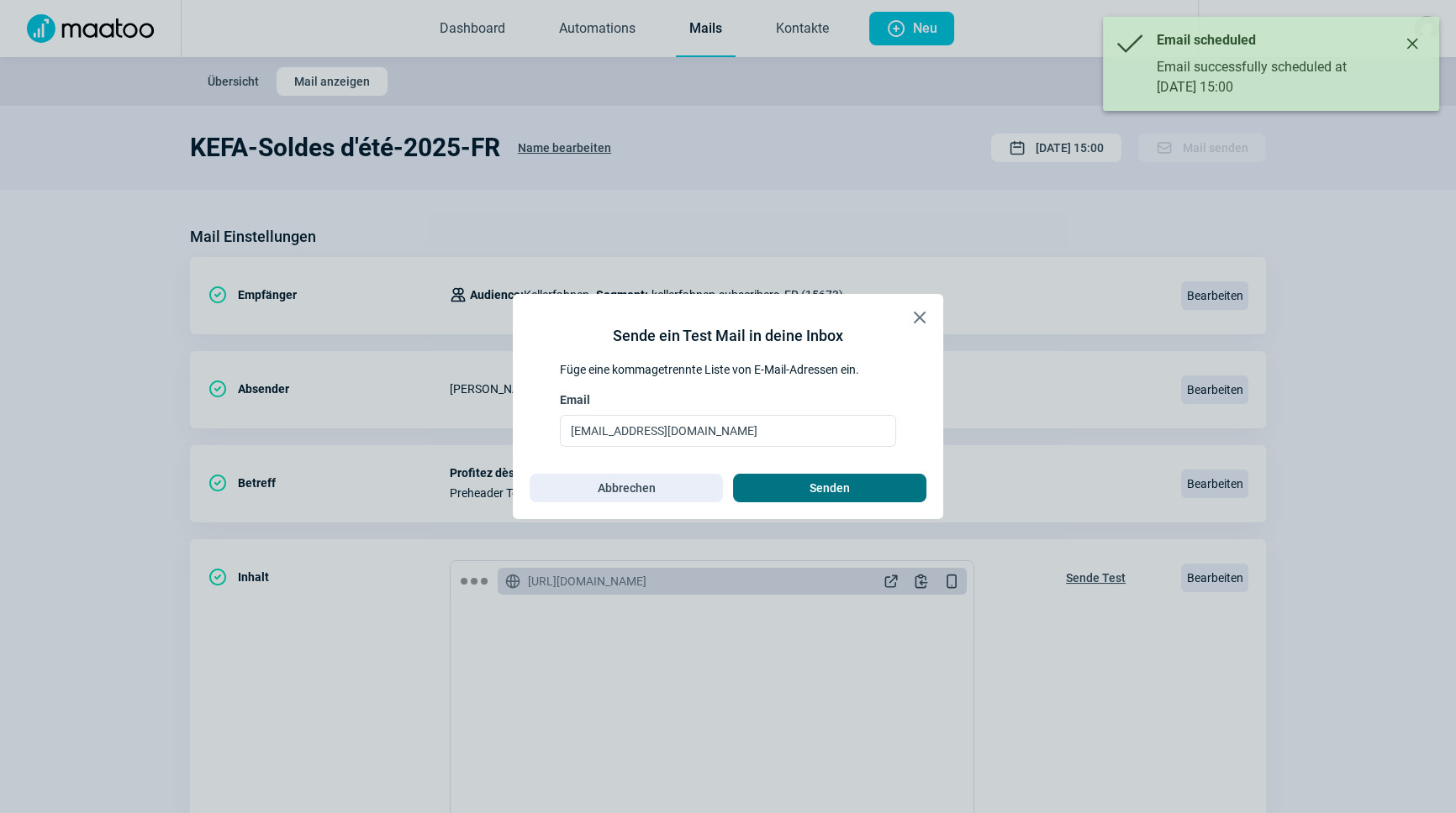
click at [831, 486] on span "Senden" at bounding box center [830, 488] width 40 height 27
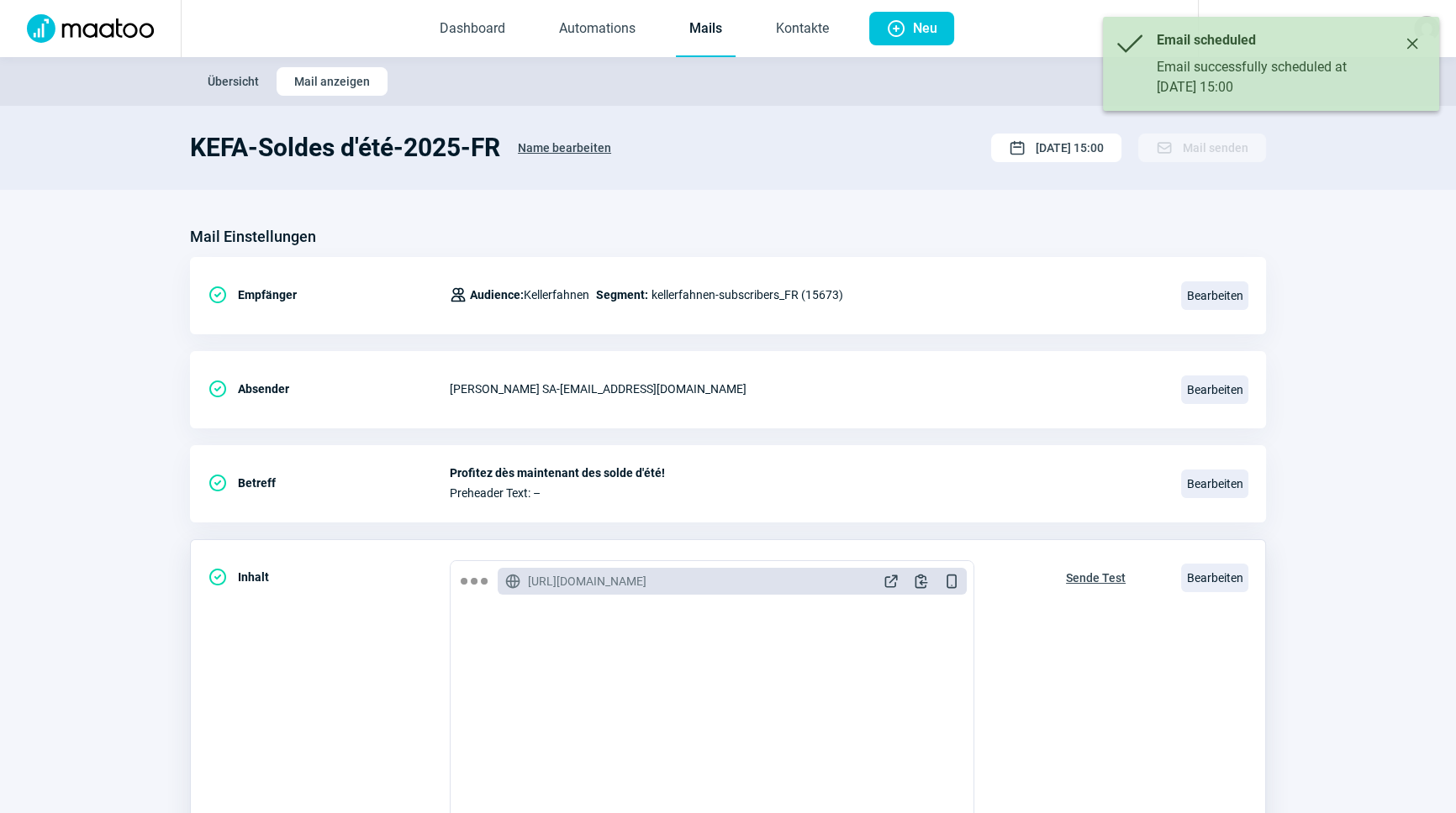
click at [1051, 645] on div "Sende Test" at bounding box center [1095, 742] width 95 height 365
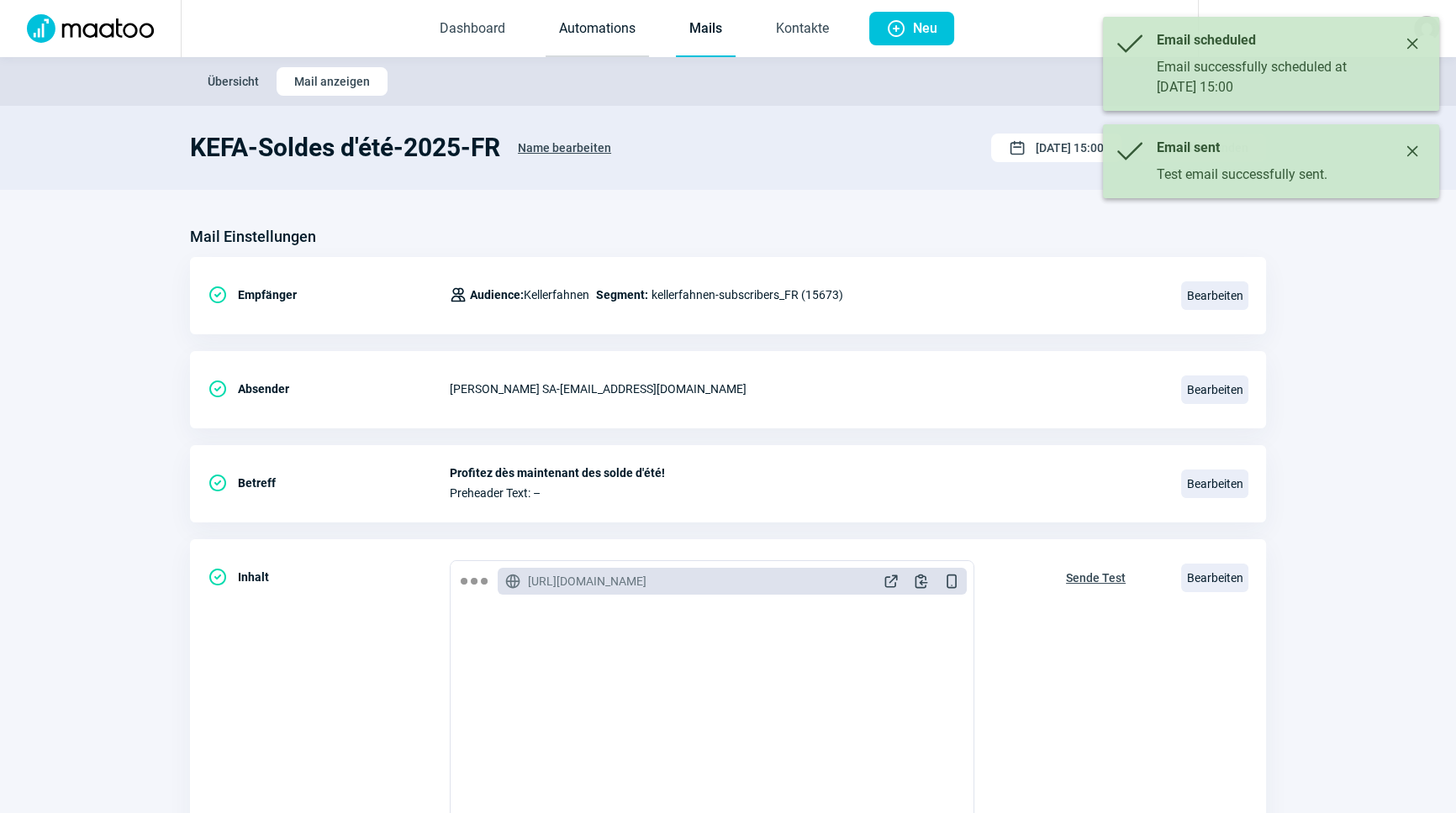
click at [603, 41] on link "Automations" at bounding box center [597, 29] width 103 height 55
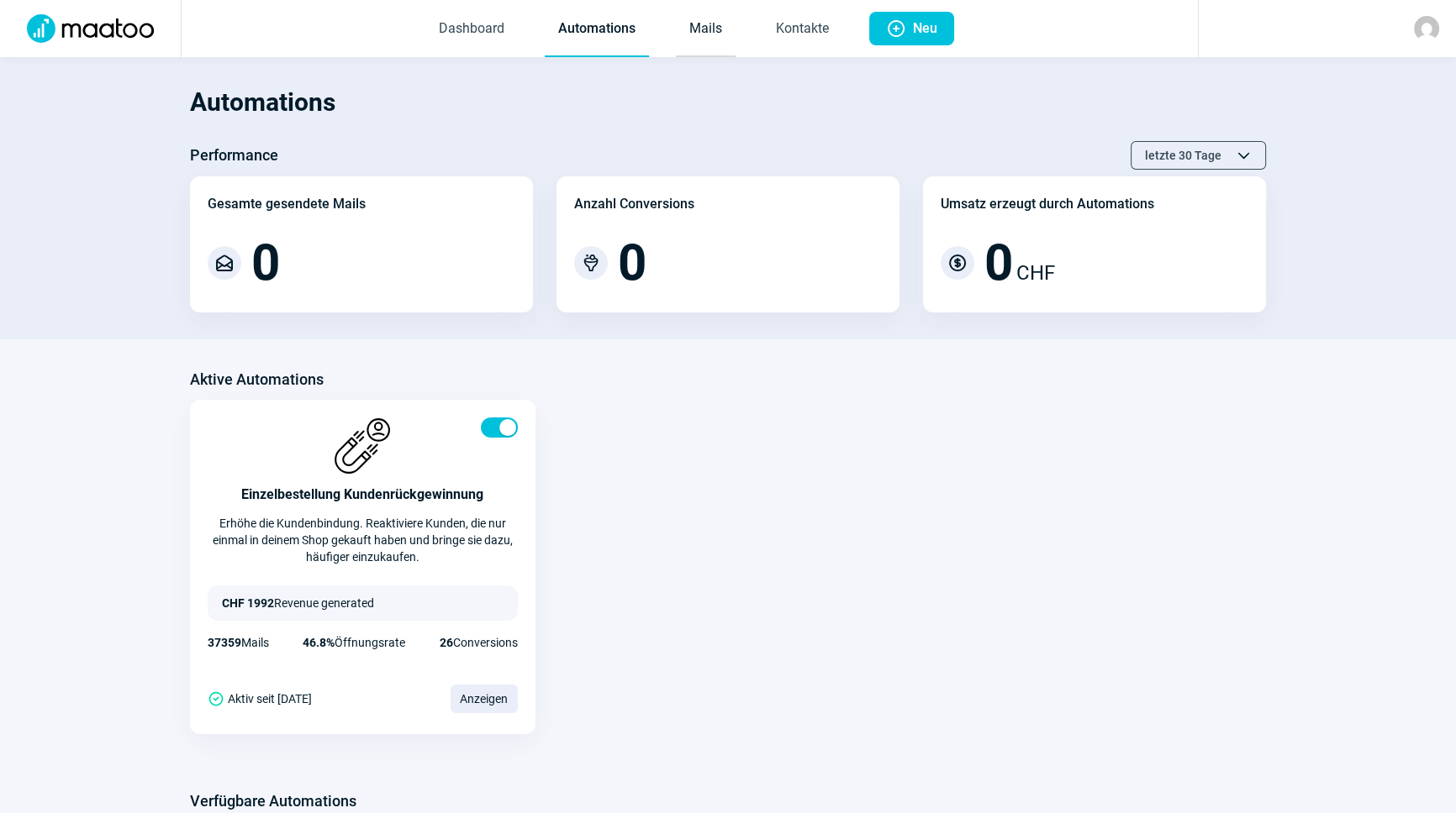
click at [698, 40] on link "Mails" at bounding box center [705, 29] width 60 height 55
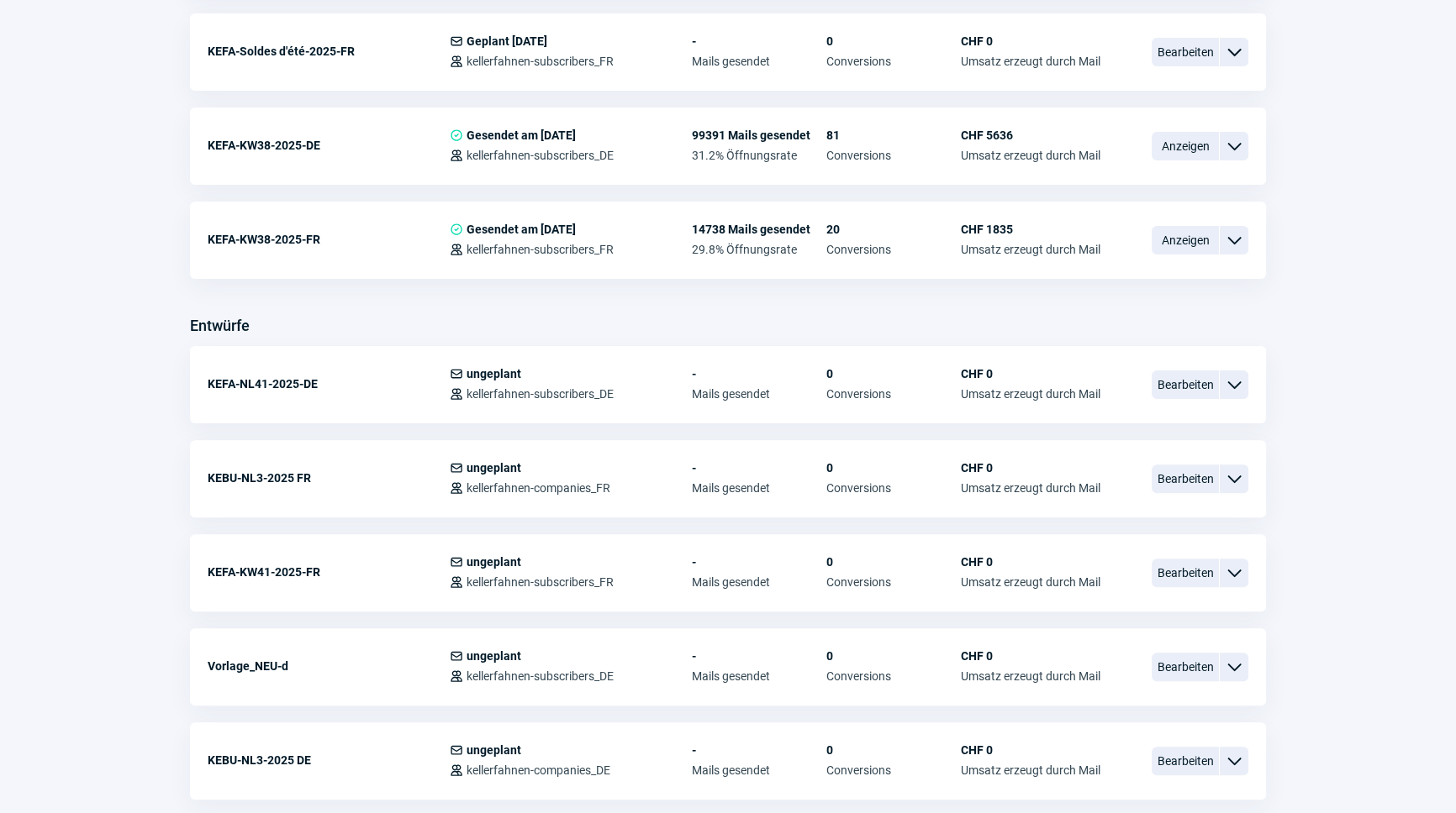
scroll to position [687, 0]
